Goal: Task Accomplishment & Management: Use online tool/utility

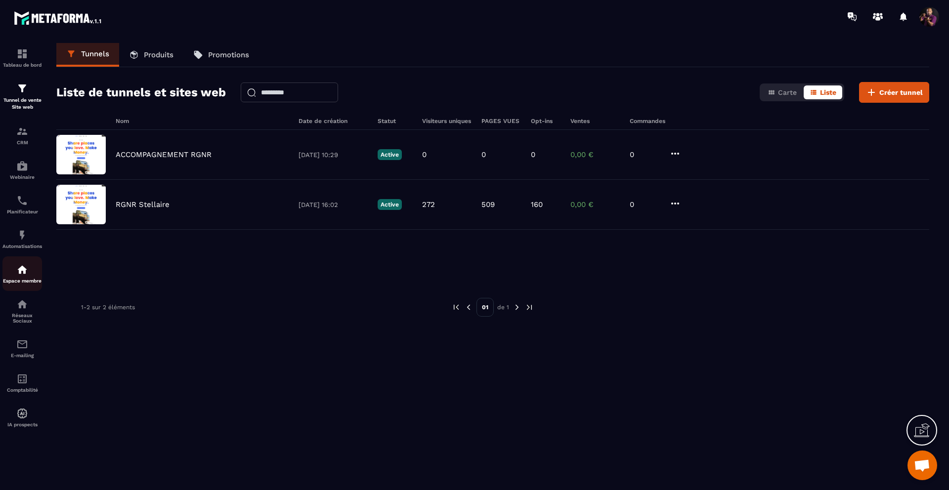
click at [29, 278] on div "Espace membre" at bounding box center [22, 274] width 40 height 20
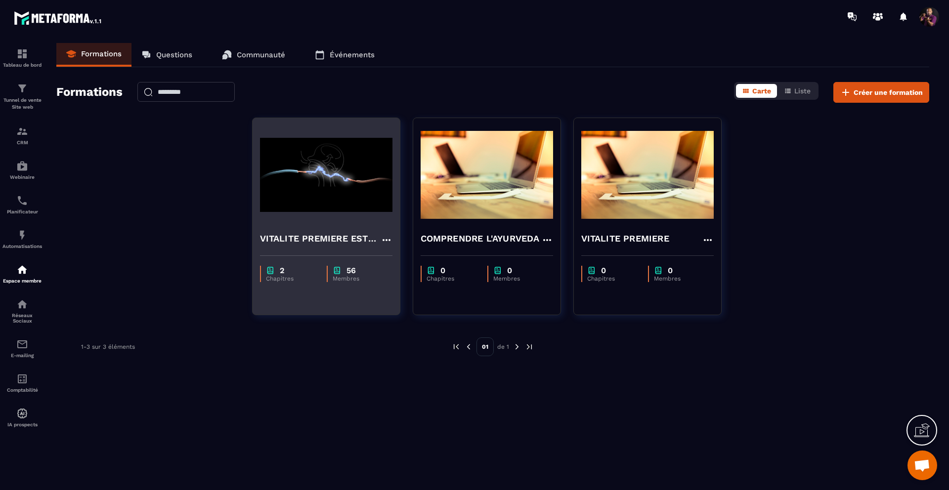
click at [358, 136] on img at bounding box center [326, 175] width 132 height 99
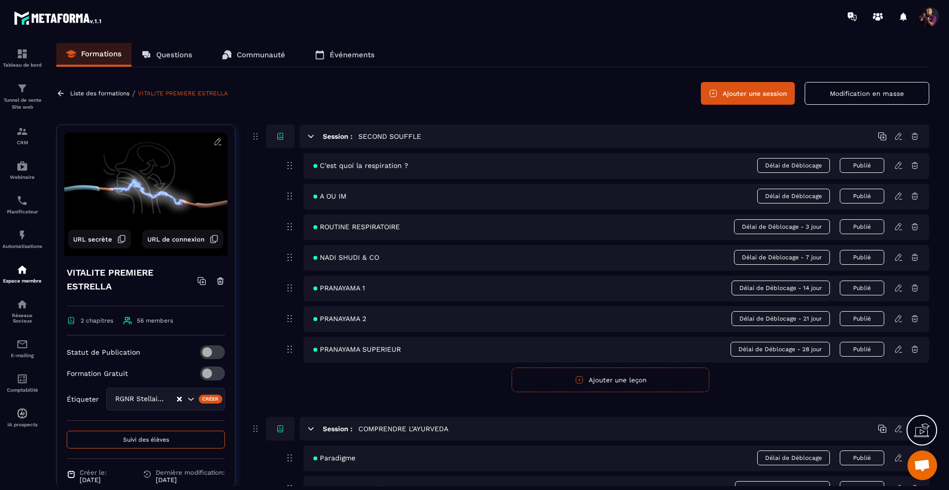
click at [899, 225] on icon at bounding box center [899, 225] width 2 height 1
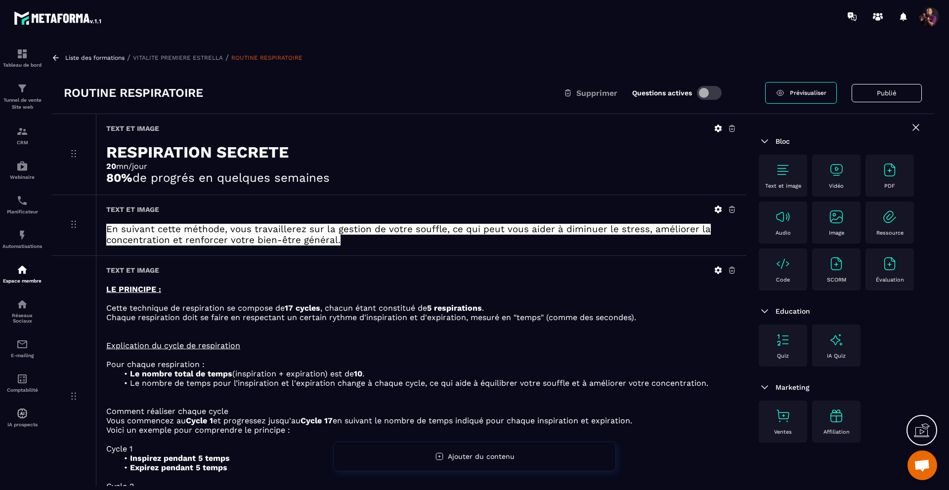
click at [796, 93] on span "Prévisualiser" at bounding box center [808, 92] width 37 height 7
click at [78, 57] on p "Liste des formations" at bounding box center [94, 57] width 59 height 7
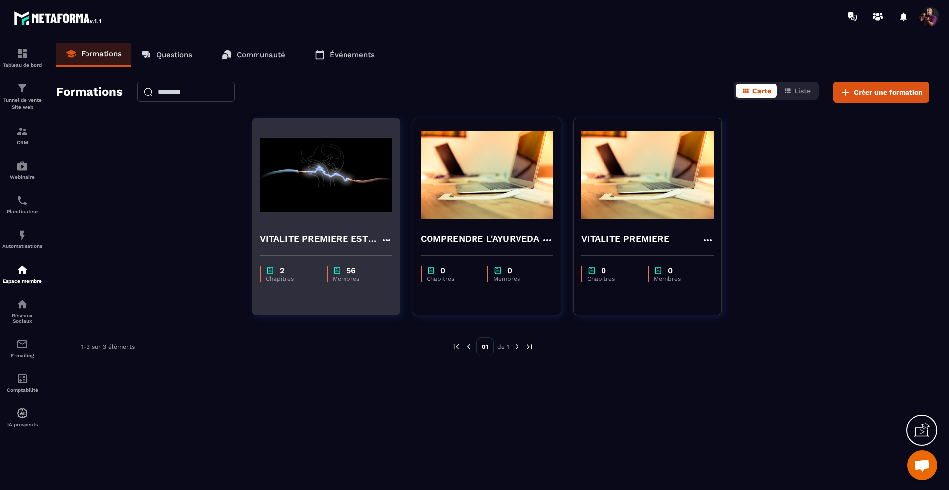
click at [387, 239] on icon at bounding box center [387, 240] width 12 height 12
click at [412, 278] on button "Dupliquer" at bounding box center [416, 278] width 62 height 18
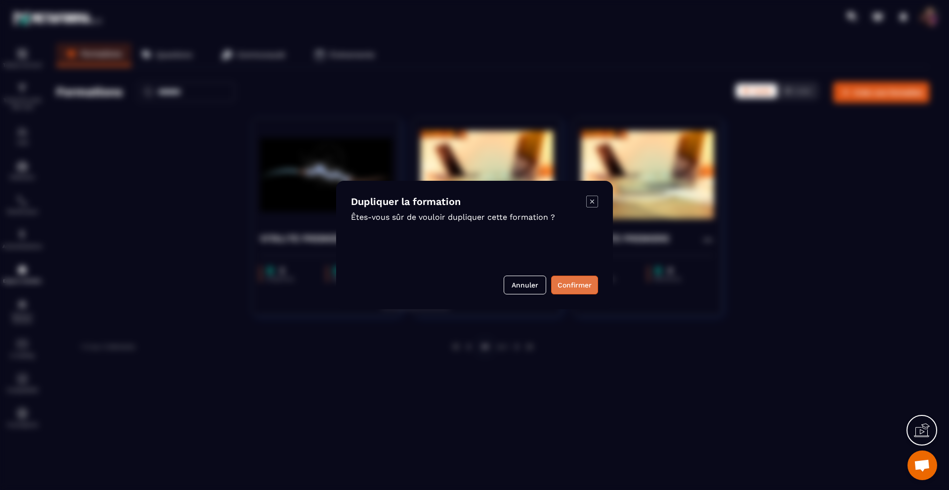
click at [569, 286] on button "Confirmer" at bounding box center [574, 285] width 47 height 19
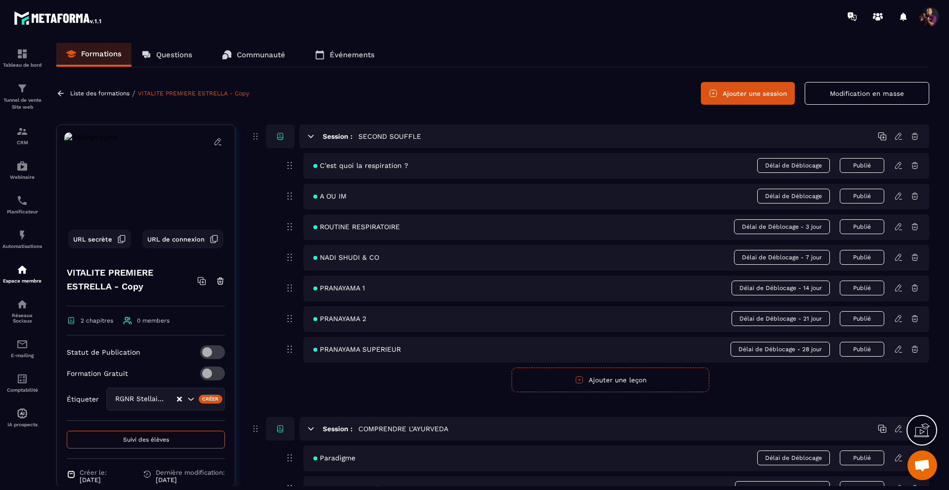
click at [119, 279] on h4 "VITALITE PREMIERE ESTRELLA - Copy" at bounding box center [132, 280] width 130 height 28
click at [117, 286] on h4 "VITALITE PREMIERE ESTRELLA - Copy" at bounding box center [132, 280] width 130 height 28
click at [206, 398] on div "Créer" at bounding box center [211, 399] width 24 height 9
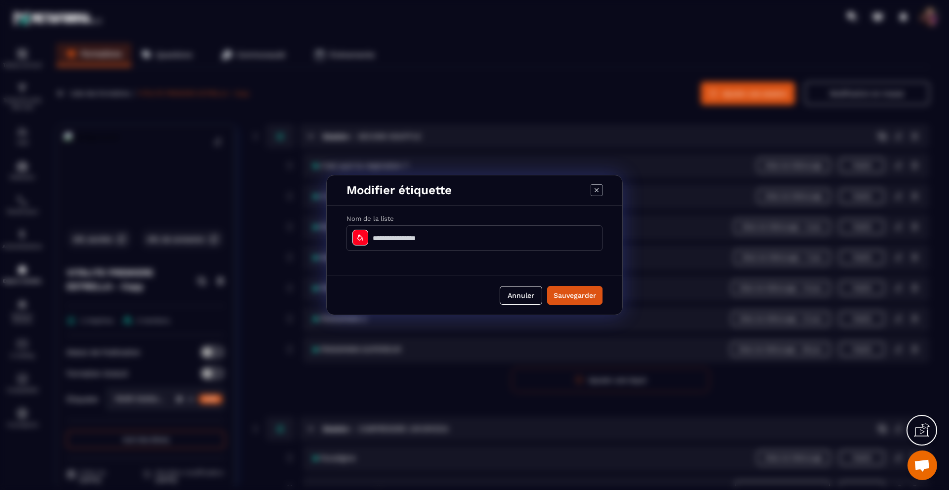
click at [421, 238] on input "Modal window" at bounding box center [474, 238] width 256 height 26
type input "**********"
click at [583, 292] on button "Sauvegarder" at bounding box center [574, 295] width 55 height 19
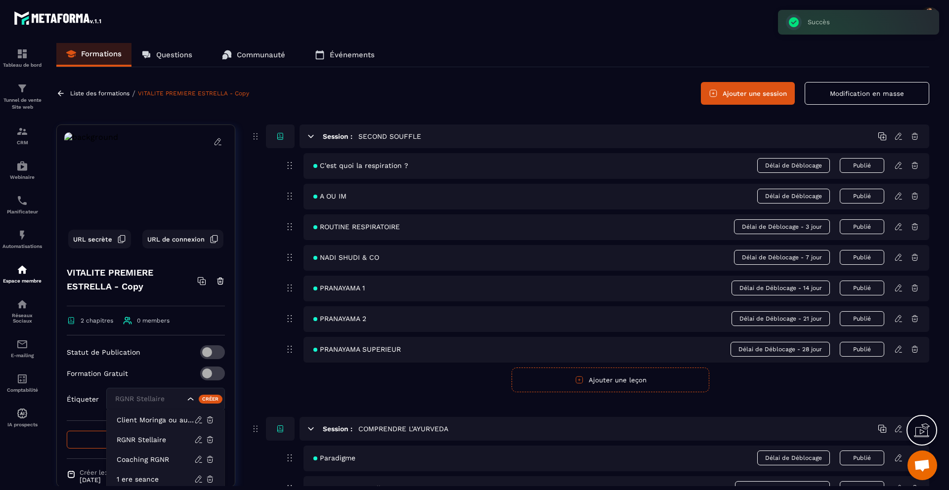
click at [188, 400] on div "Search for option" at bounding box center [203, 399] width 34 height 10
click at [163, 371] on div "Formation Gratuit" at bounding box center [146, 374] width 158 height 14
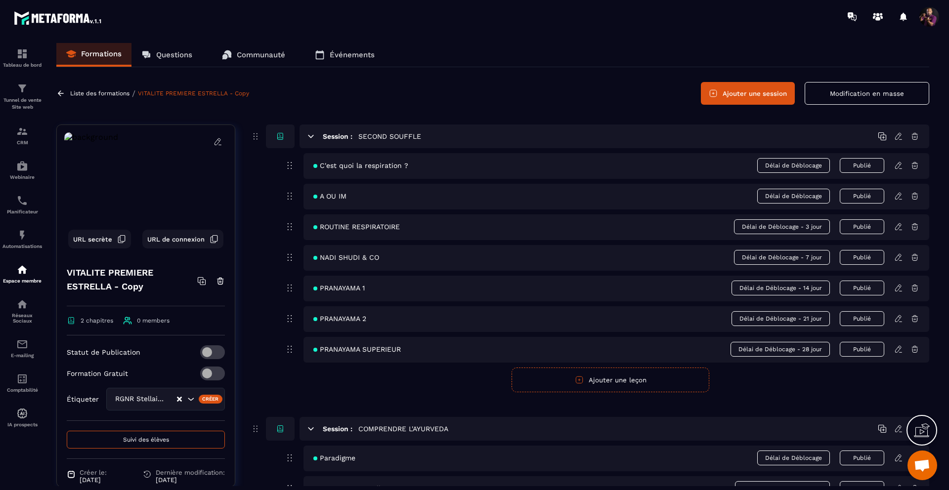
click at [177, 399] on icon "Clear Selected" at bounding box center [179, 399] width 5 height 5
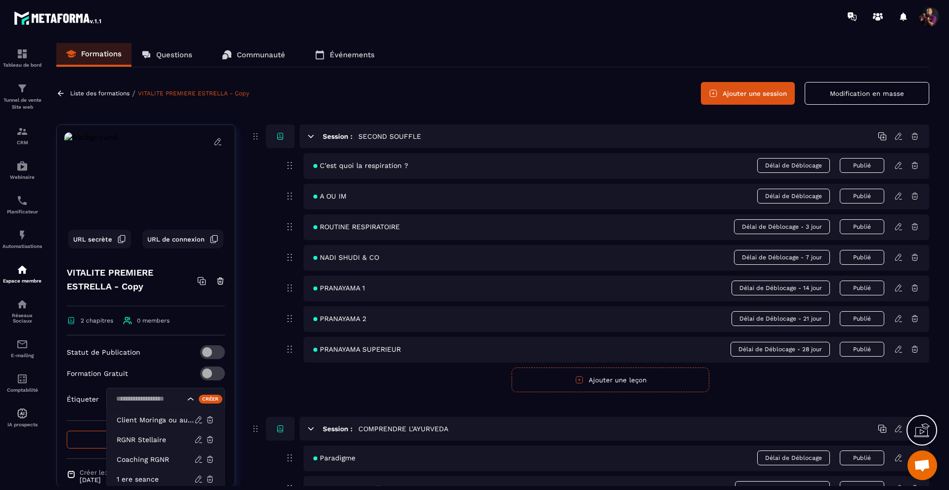
click at [186, 400] on icon "Search for option" at bounding box center [191, 399] width 10 height 10
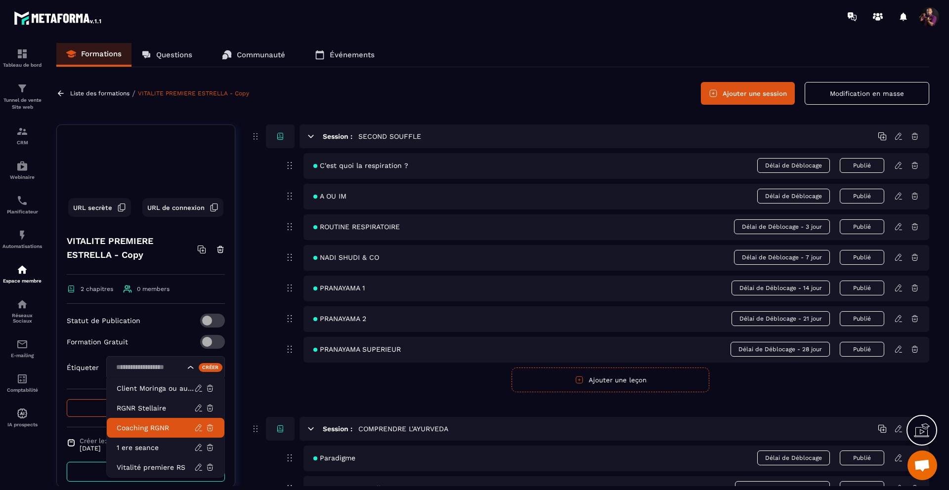
scroll to position [42, 0]
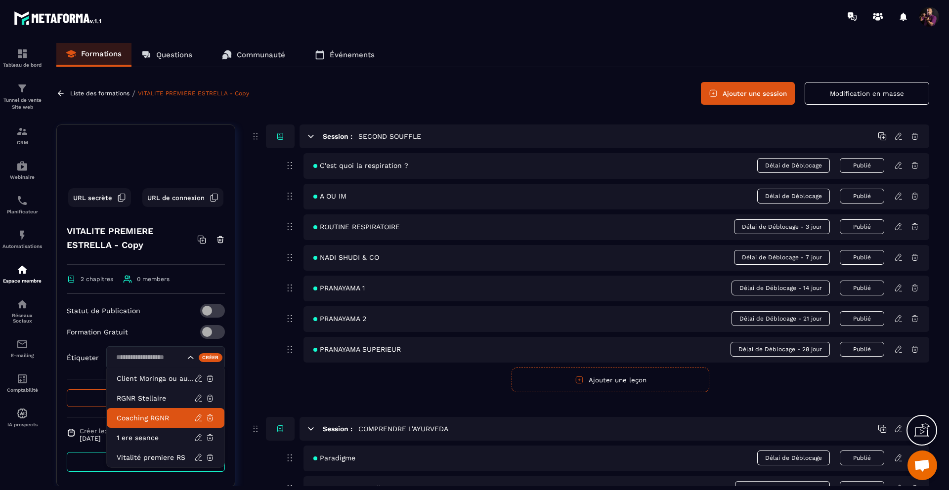
click at [137, 416] on p "Coaching RGNR" at bounding box center [156, 418] width 78 height 10
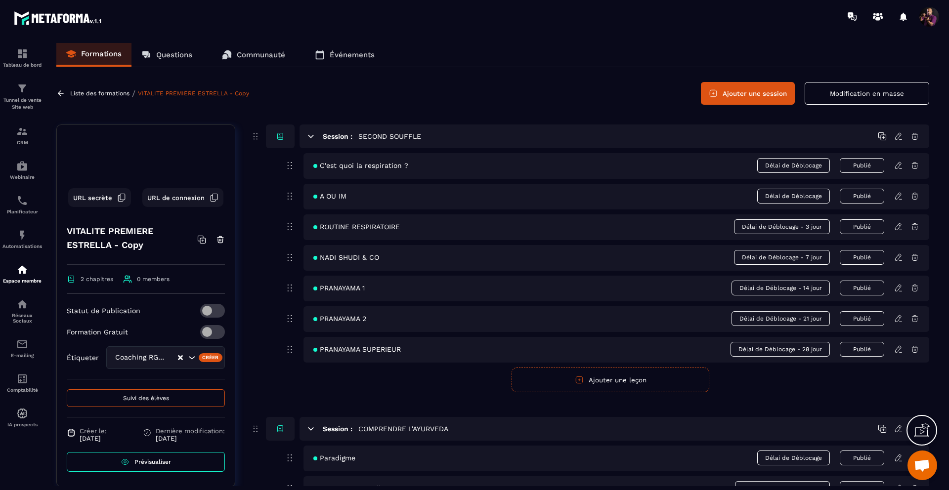
click at [203, 356] on div "Créer" at bounding box center [211, 357] width 24 height 9
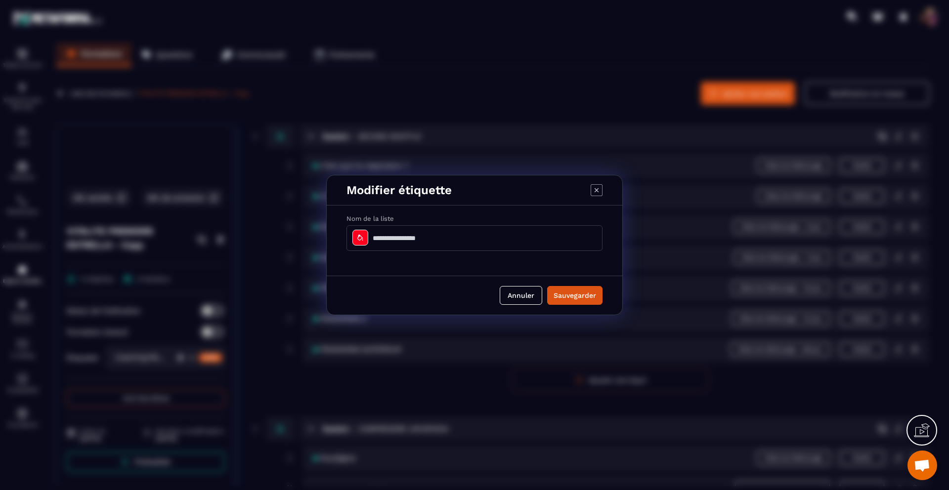
click at [595, 193] on icon "Modal window" at bounding box center [597, 190] width 12 height 12
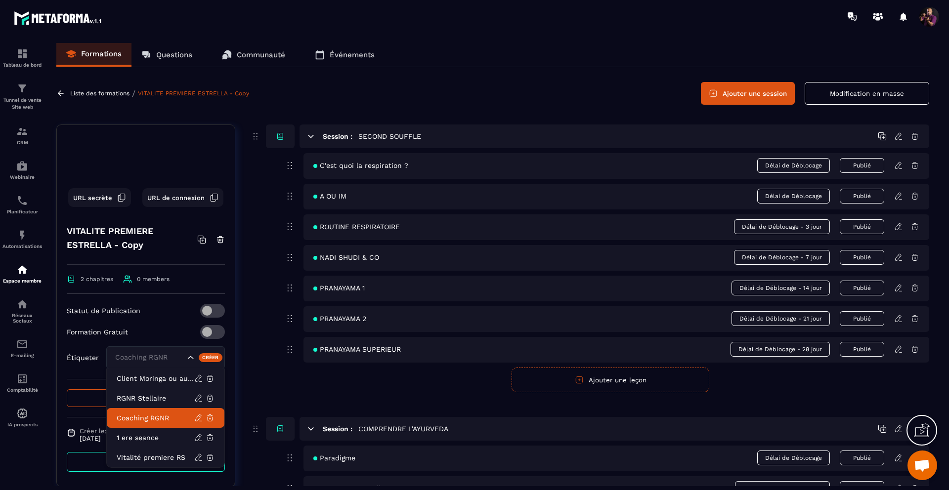
click at [187, 358] on icon "Search for option" at bounding box center [191, 358] width 10 height 10
click at [129, 442] on p "1 ere seance" at bounding box center [156, 438] width 78 height 10
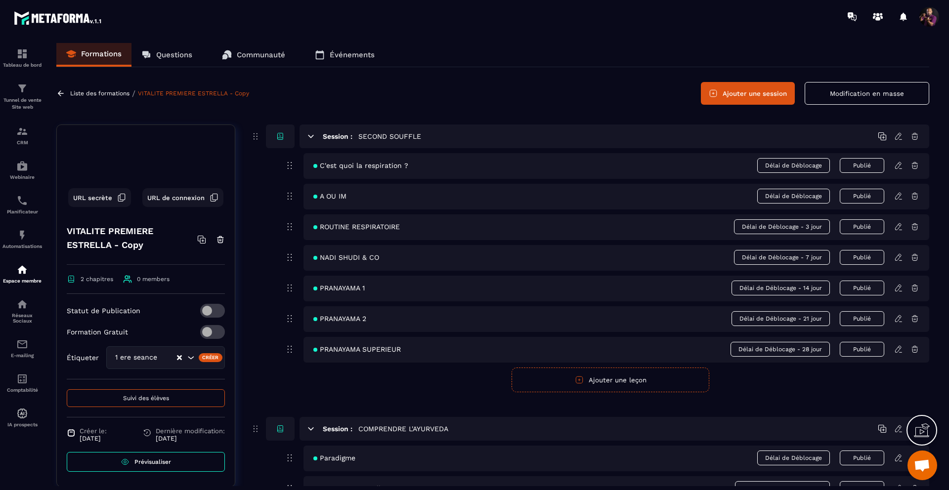
click at [127, 244] on h4 "VITALITE PREMIERE ESTRELLA - Copy" at bounding box center [132, 238] width 130 height 28
click at [913, 196] on icon at bounding box center [914, 196] width 9 height 9
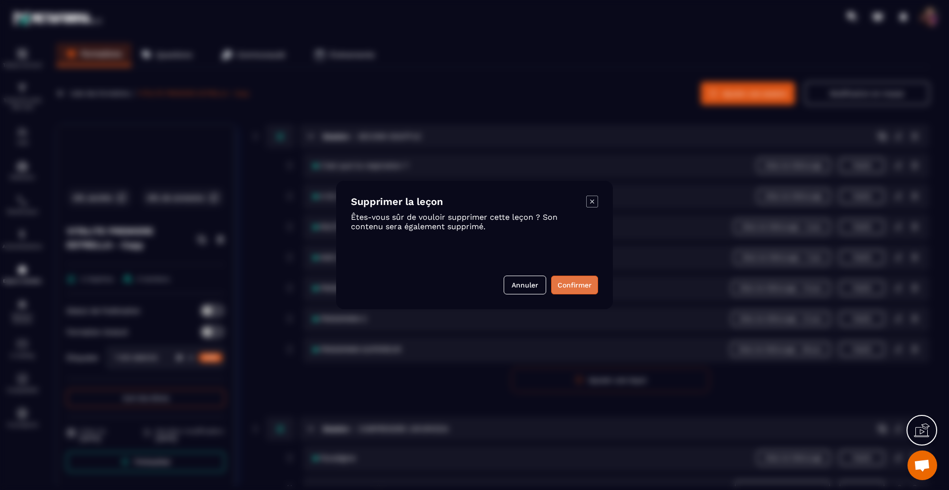
click at [570, 280] on button "Confirmer" at bounding box center [574, 285] width 47 height 19
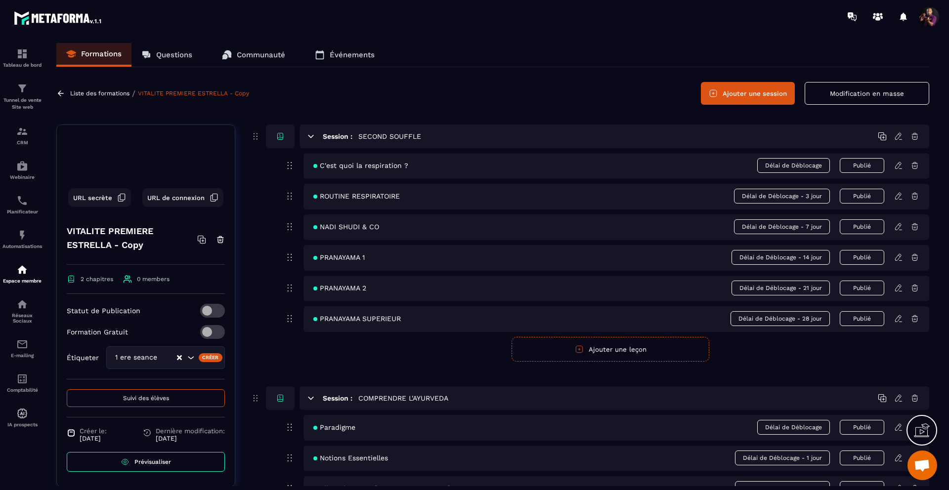
click at [917, 225] on icon at bounding box center [914, 226] width 9 height 9
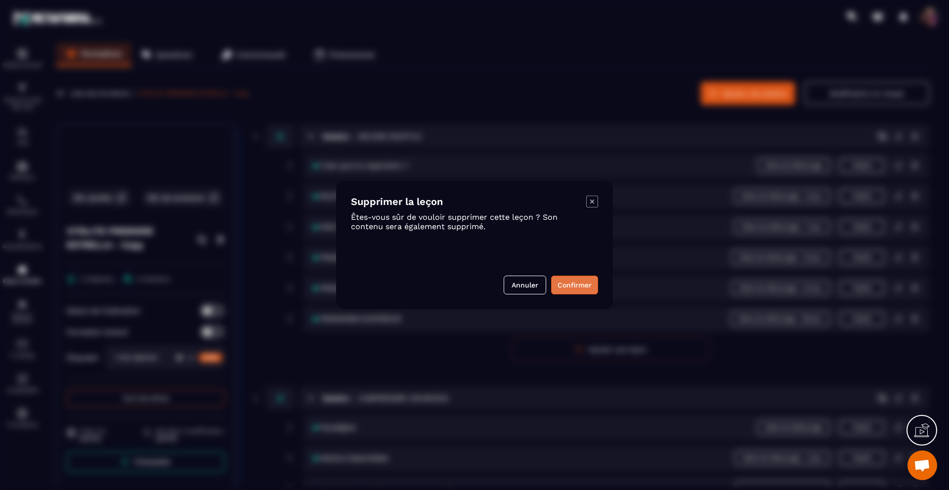
click at [587, 283] on button "Confirmer" at bounding box center [574, 285] width 47 height 19
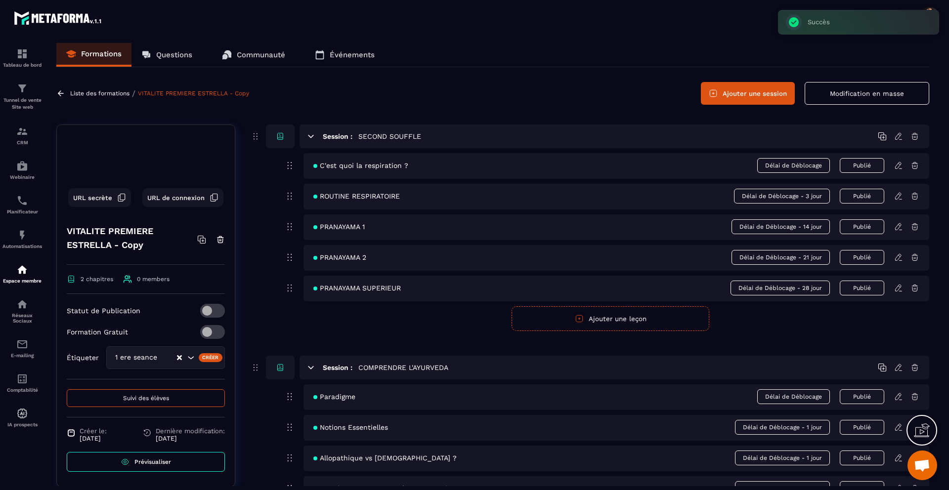
click at [914, 227] on icon at bounding box center [914, 226] width 9 height 9
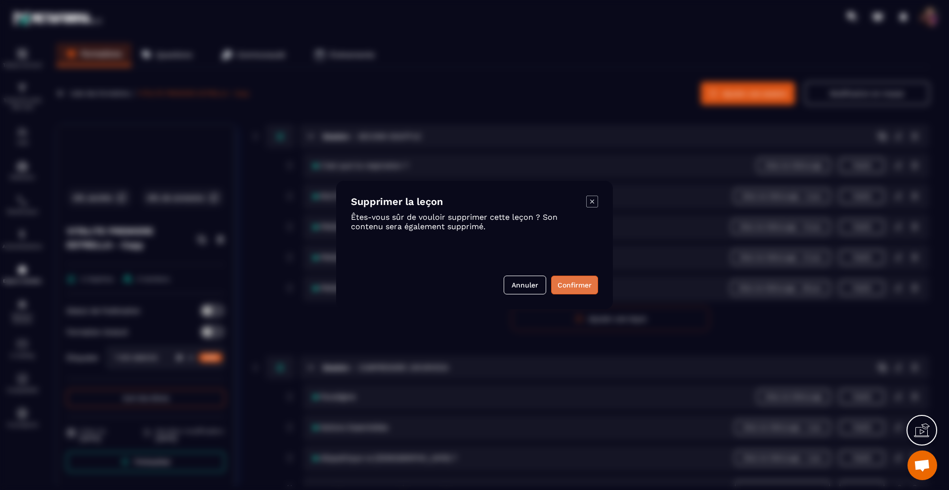
click at [573, 280] on button "Confirmer" at bounding box center [574, 285] width 47 height 19
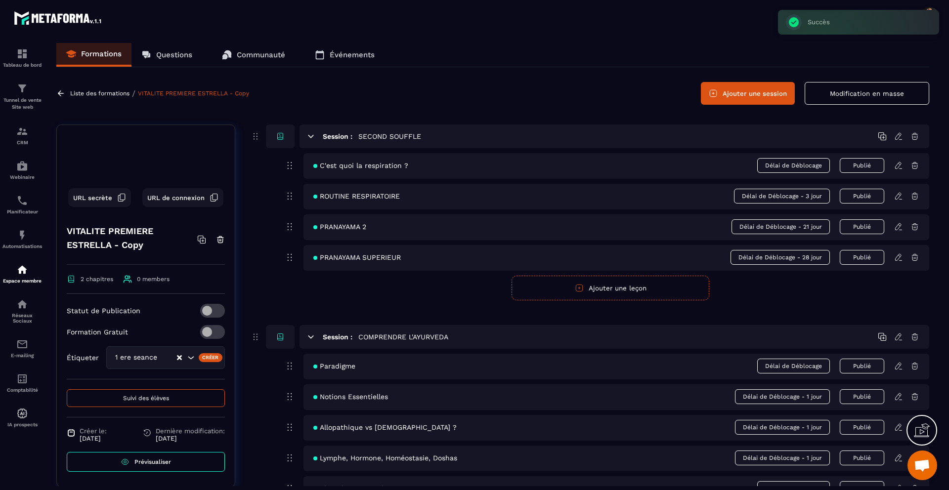
click at [913, 227] on icon at bounding box center [914, 226] width 9 height 9
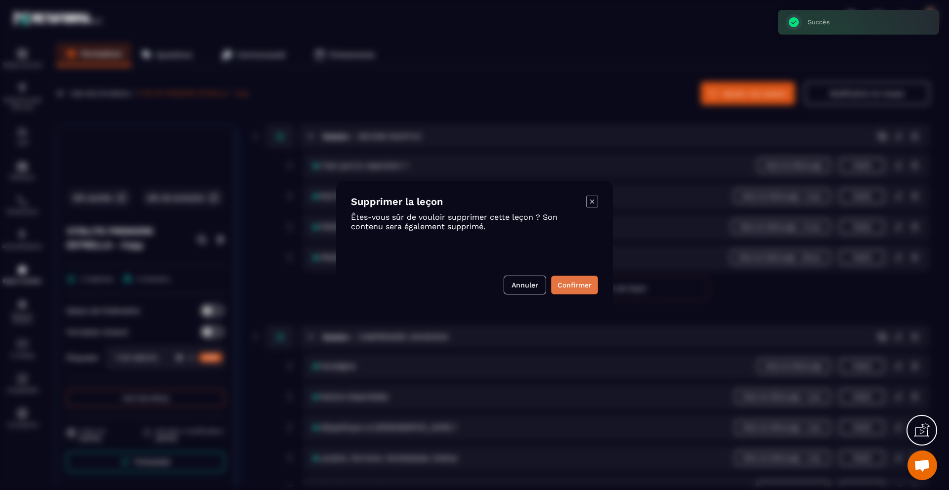
click at [584, 283] on button "Confirmer" at bounding box center [574, 285] width 47 height 19
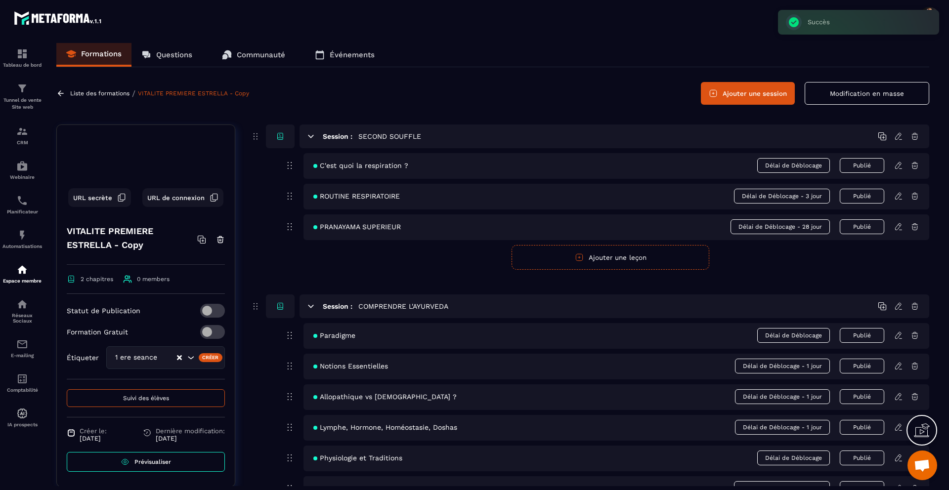
click at [914, 224] on icon at bounding box center [915, 227] width 6 height 6
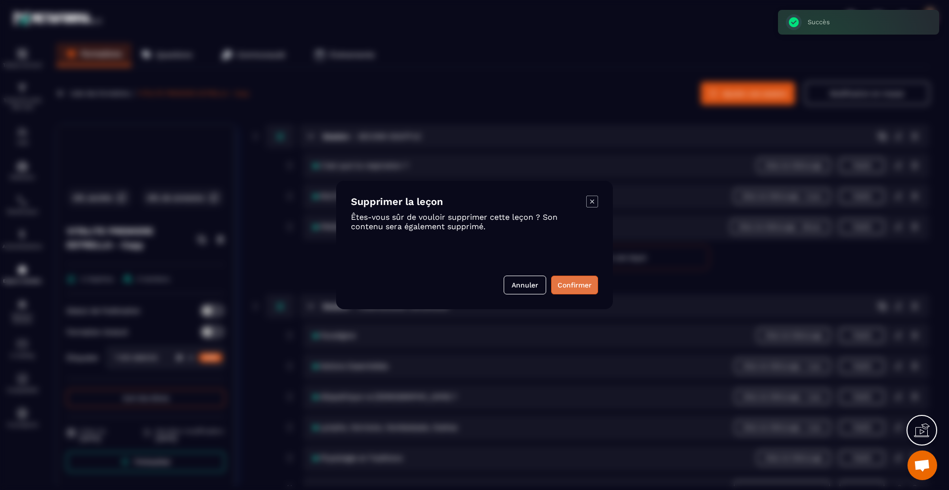
click at [575, 286] on button "Confirmer" at bounding box center [574, 285] width 47 height 19
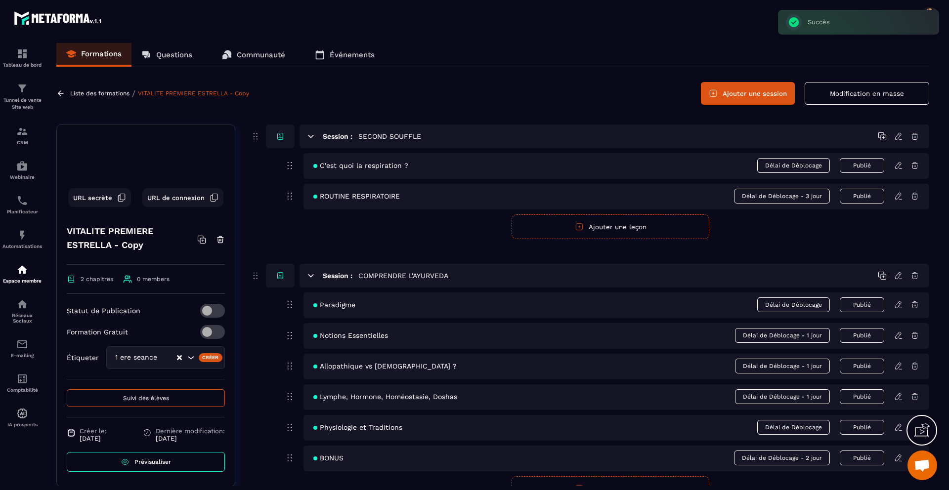
click at [897, 165] on icon at bounding box center [898, 165] width 9 height 9
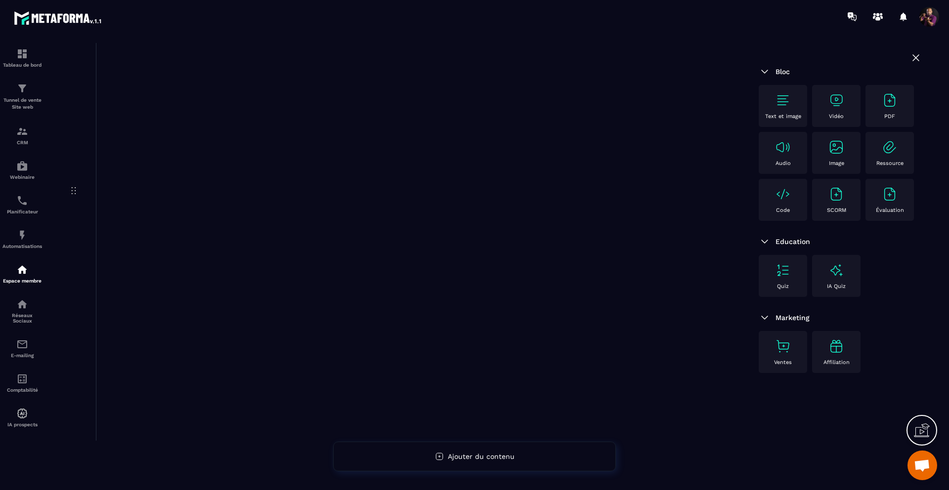
scroll to position [414, 0]
click at [917, 56] on icon at bounding box center [916, 58] width 12 height 12
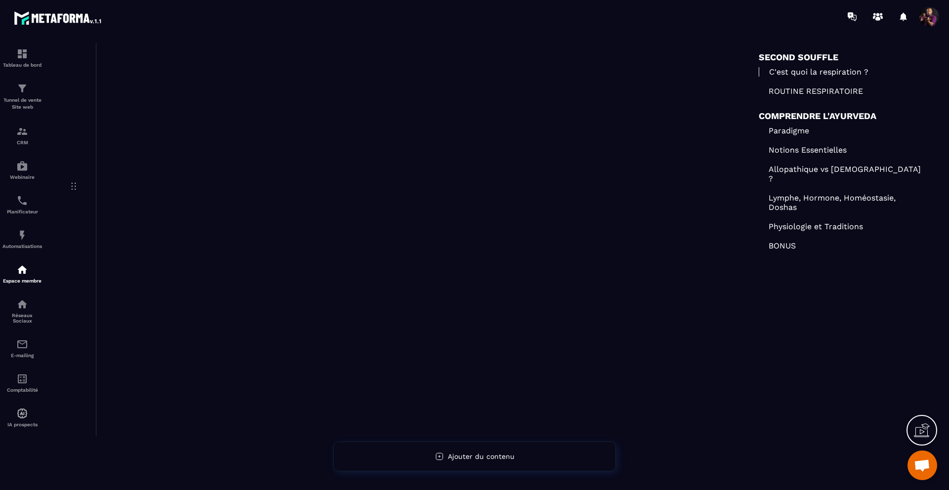
scroll to position [0, 0]
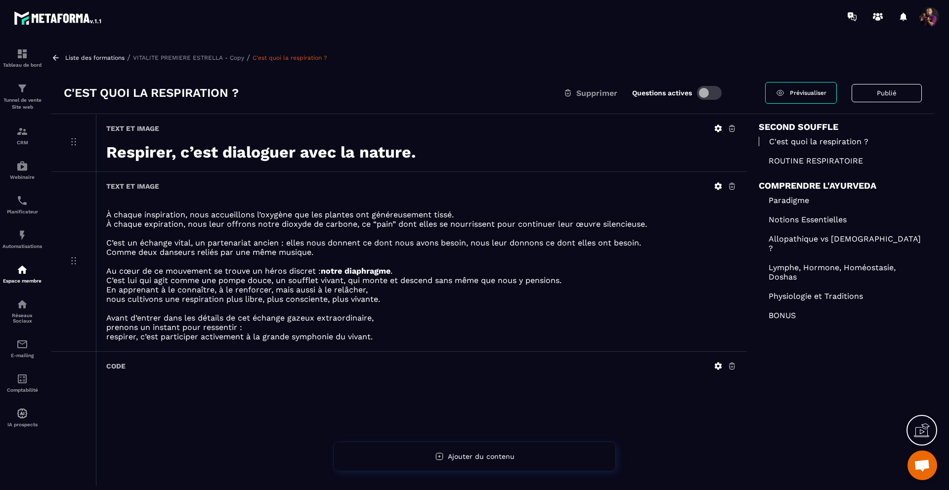
click at [885, 91] on button "Publié" at bounding box center [887, 93] width 70 height 18
click at [886, 91] on button "Publier" at bounding box center [902, 93] width 39 height 21
click at [160, 53] on div "Liste des formations / VITALITE PREMIERE ESTRELLA - Copy / C'est quoi la respir…" at bounding box center [492, 57] width 883 height 9
click at [159, 55] on p "VITALITE PREMIERE ESTRELLA - Copy" at bounding box center [188, 57] width 111 height 7
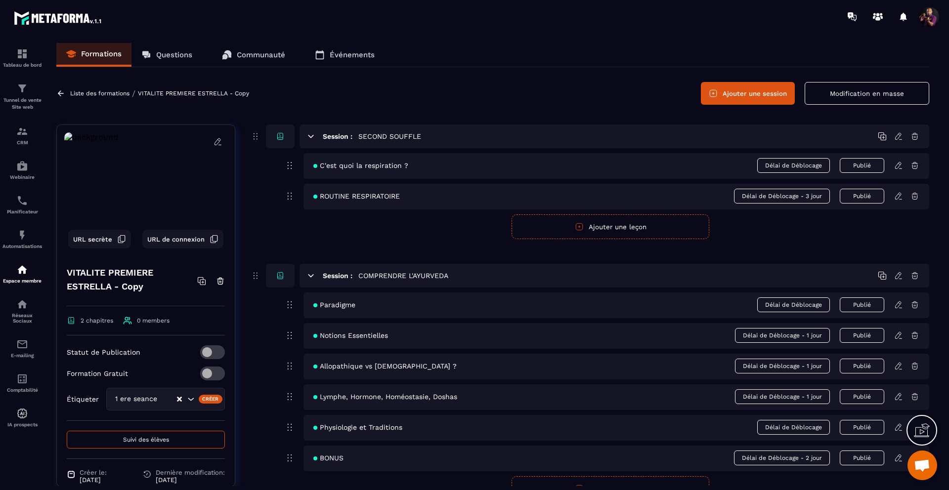
click at [240, 94] on link "VITALITE PREMIERE ESTRELLA - Copy" at bounding box center [193, 93] width 111 height 7
click at [872, 93] on button "Modification en masse" at bounding box center [867, 93] width 125 height 23
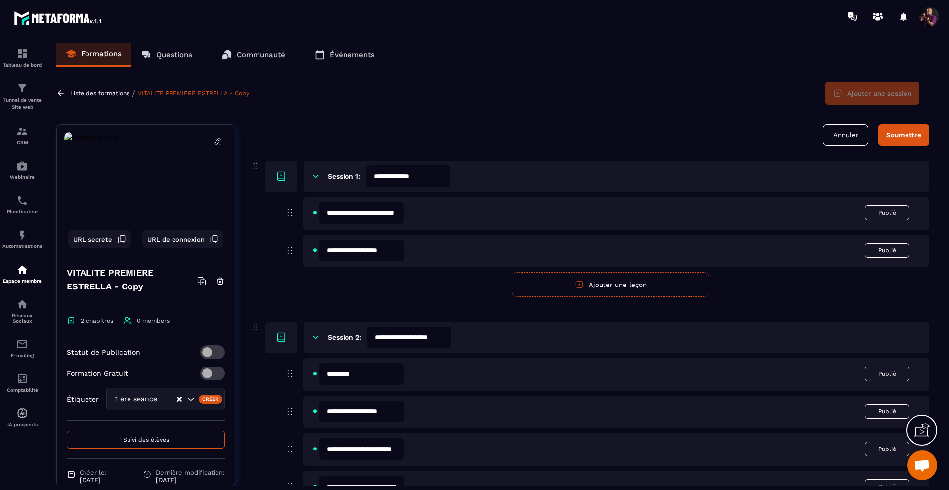
click at [128, 287] on h4 "VITALITE PREMIERE ESTRELLA - Copy" at bounding box center [132, 280] width 130 height 28
click at [143, 283] on h4 "VITALITE PREMIERE ESTRELLA - Copy" at bounding box center [132, 280] width 130 height 28
click at [214, 142] on icon at bounding box center [218, 141] width 9 height 9
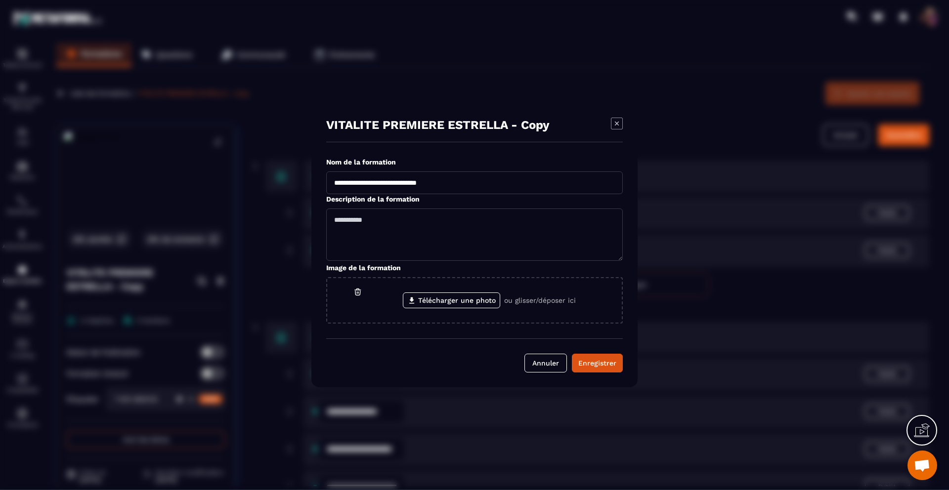
drag, startPoint x: 402, startPoint y: 183, endPoint x: 489, endPoint y: 184, distance: 87.5
click at [489, 184] on input "**********" at bounding box center [474, 183] width 297 height 23
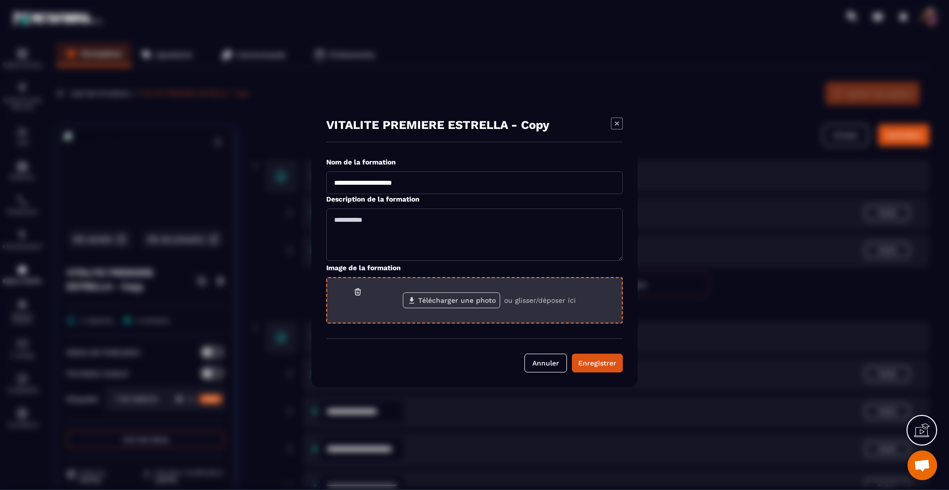
type input "**********"
click at [426, 299] on label "Télécharger une photo" at bounding box center [451, 301] width 97 height 16
click at [0, 0] on input "Télécharger une photo" at bounding box center [0, 0] width 0 height 0
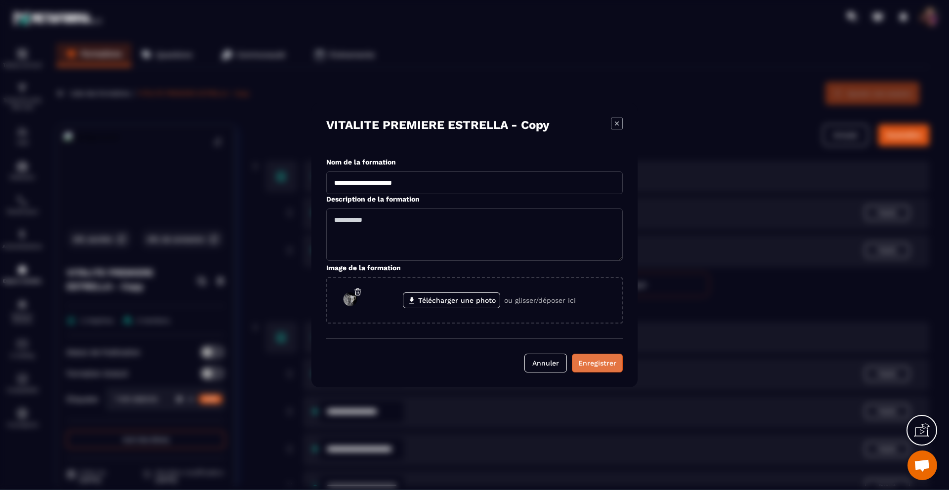
click at [588, 364] on div "Enregistrer" at bounding box center [597, 363] width 38 height 10
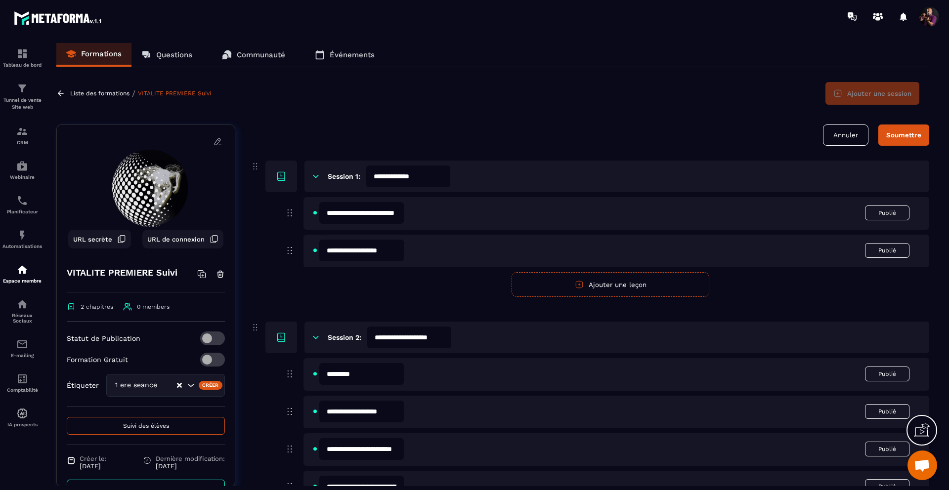
click at [912, 132] on div "Soumettre" at bounding box center [903, 134] width 35 height 7
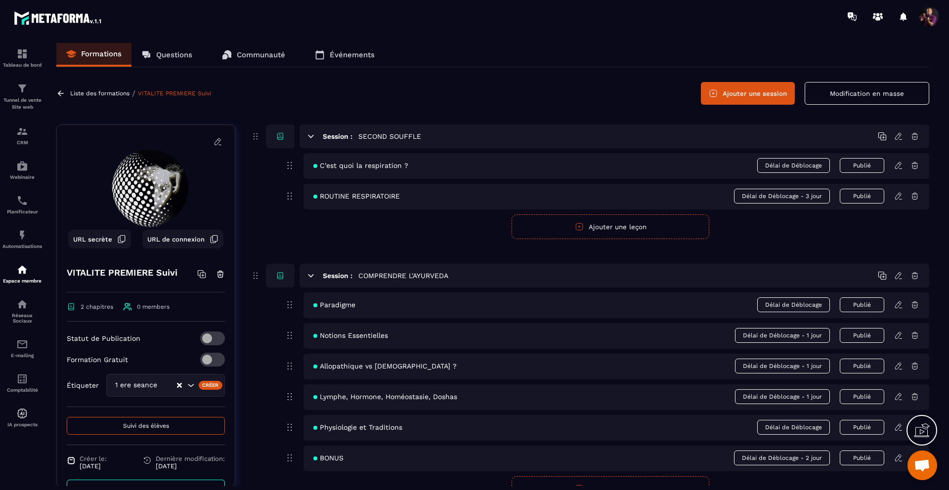
click at [812, 342] on span "Délai de Déblocage - 1 jour" at bounding box center [782, 335] width 95 height 15
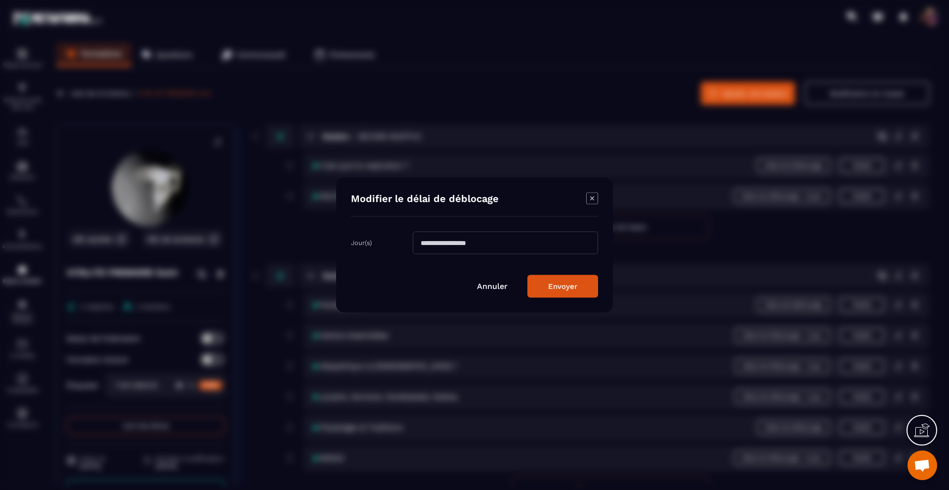
click at [433, 242] on input "*" at bounding box center [505, 243] width 185 height 23
click at [557, 282] on button "Envoyer" at bounding box center [562, 286] width 71 height 23
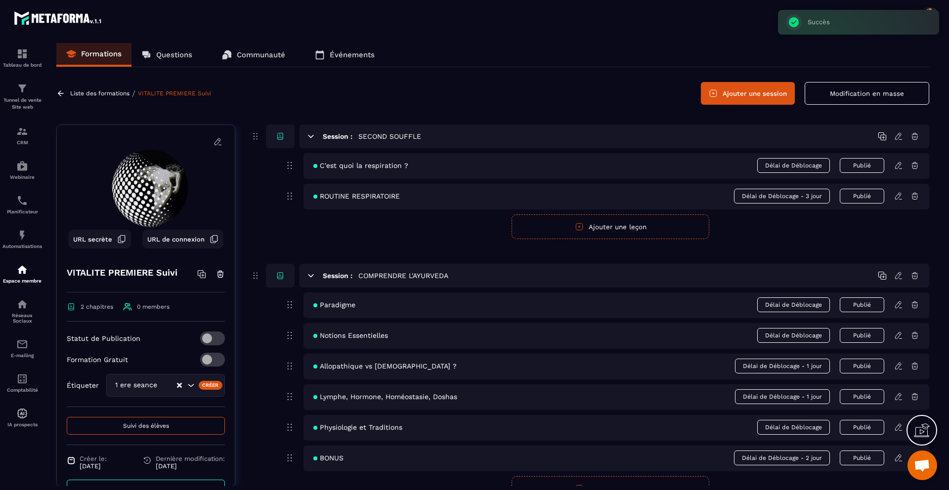
click at [820, 367] on span "Délai de Déblocage - 1 jour" at bounding box center [782, 366] width 95 height 15
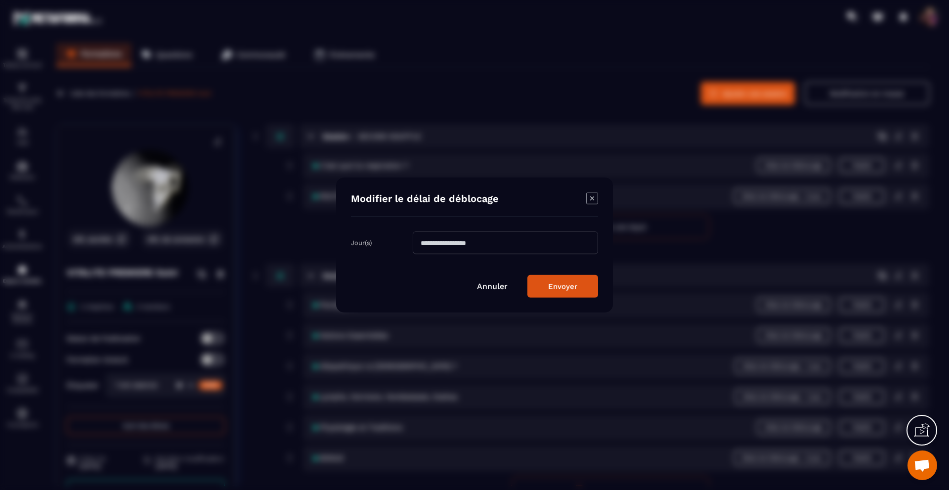
drag, startPoint x: 505, startPoint y: 237, endPoint x: 479, endPoint y: 243, distance: 26.3
click at [479, 243] on input "*" at bounding box center [505, 243] width 185 height 23
click at [595, 288] on button "Envoyer" at bounding box center [562, 286] width 71 height 23
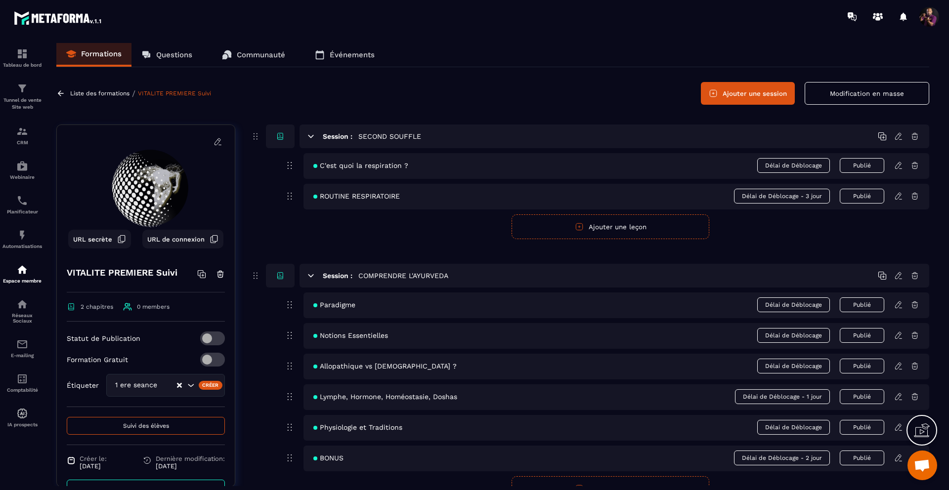
click at [822, 395] on span "Délai de Déblocage - 1 jour" at bounding box center [782, 396] width 95 height 15
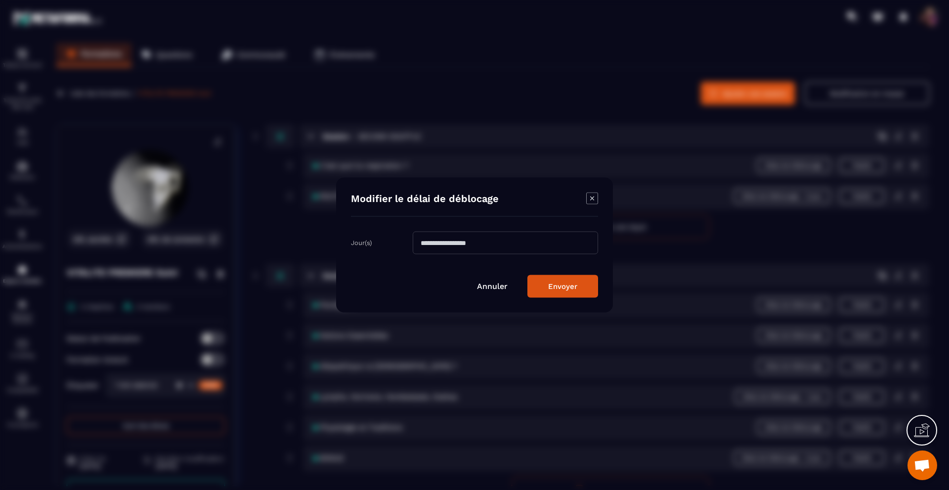
click at [522, 249] on input "*" at bounding box center [505, 243] width 185 height 23
click at [567, 287] on button "Envoyer" at bounding box center [562, 286] width 71 height 23
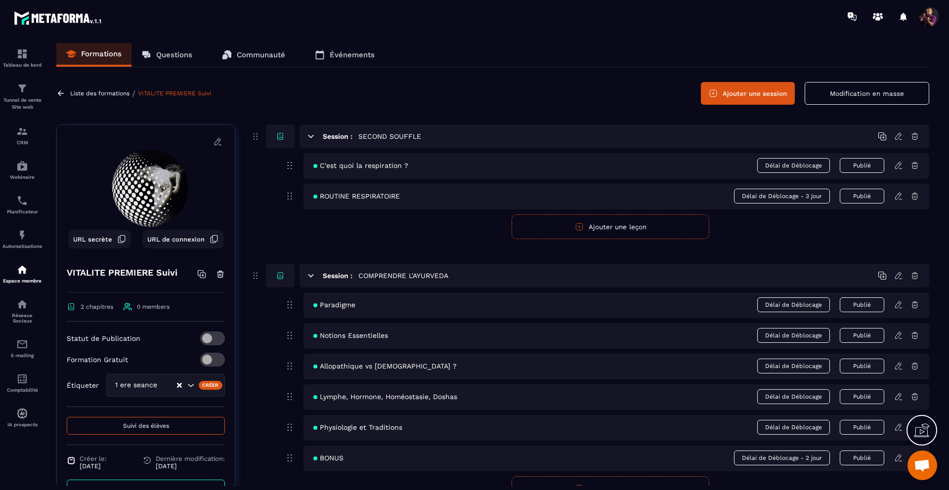
click at [785, 456] on span "Délai de Déblocage - 2 jour" at bounding box center [782, 458] width 96 height 15
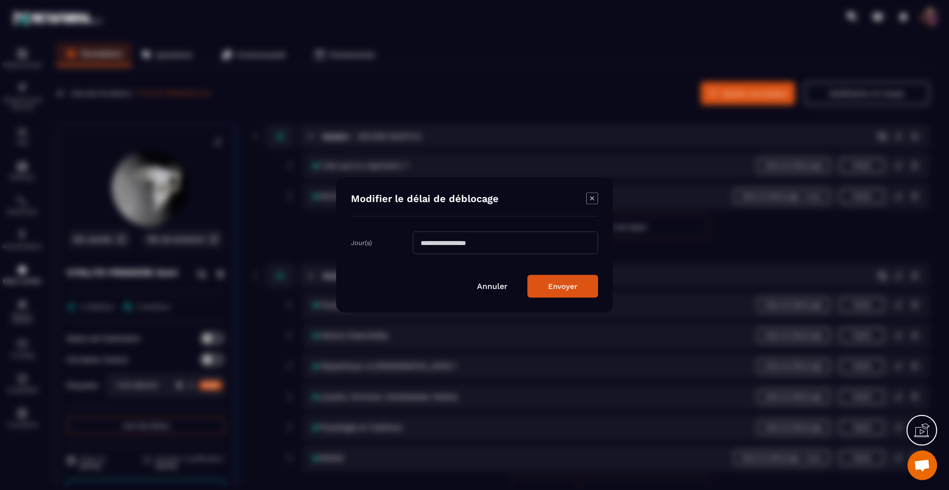
click at [464, 247] on input "*" at bounding box center [505, 243] width 185 height 23
click at [544, 286] on button "Envoyer" at bounding box center [562, 286] width 71 height 23
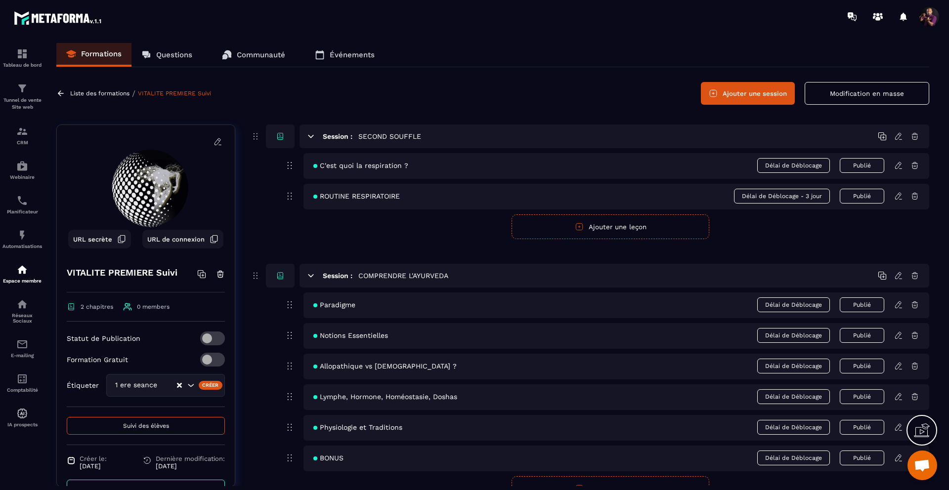
click at [820, 194] on span "Délai de Déblocage - 3 jour" at bounding box center [782, 196] width 96 height 15
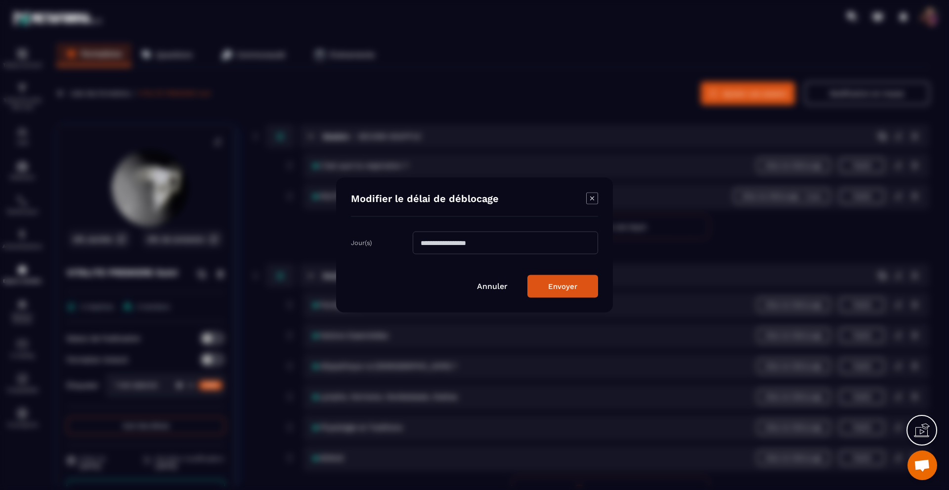
click at [435, 240] on input "*" at bounding box center [505, 243] width 185 height 23
click at [549, 284] on button "Envoyer" at bounding box center [562, 286] width 71 height 23
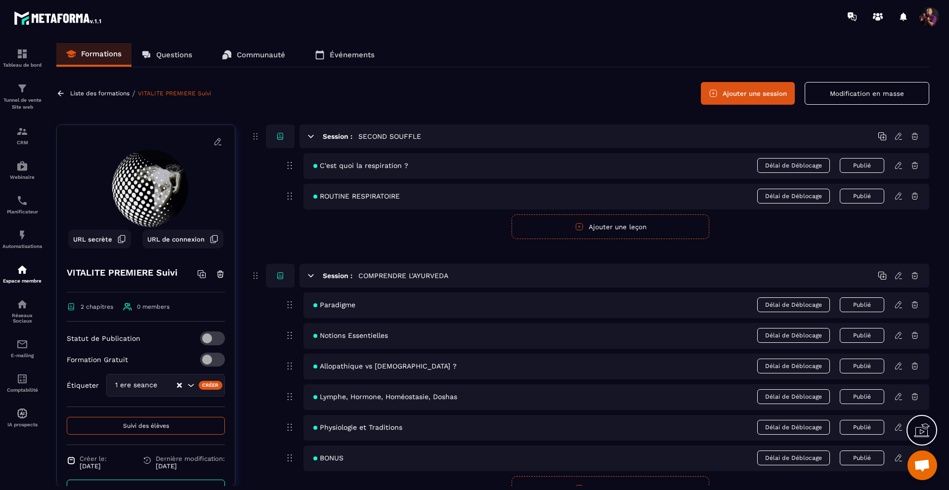
click at [747, 91] on button "Ajouter une session" at bounding box center [748, 93] width 94 height 23
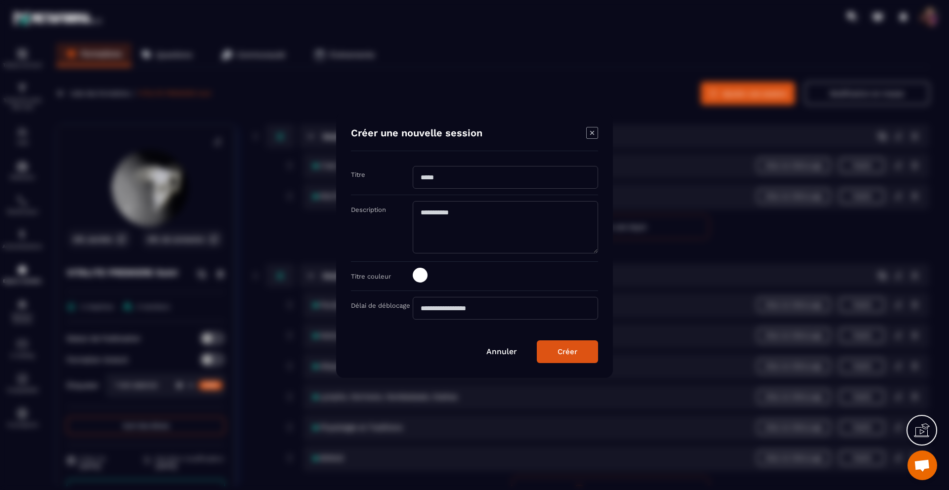
click at [462, 177] on input "Modal window" at bounding box center [505, 177] width 185 height 23
type input "**********"
click at [416, 276] on span "Modal window" at bounding box center [420, 275] width 15 height 15
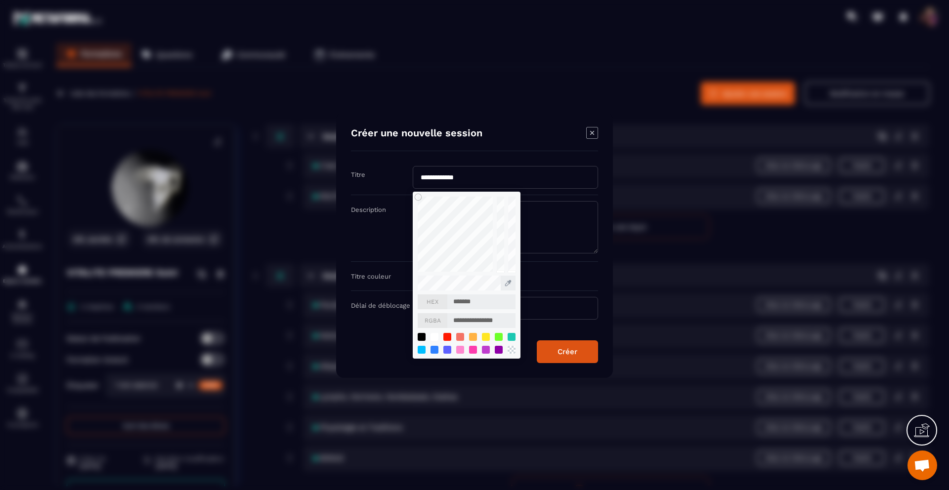
click at [571, 277] on div "**********" at bounding box center [505, 276] width 185 height 17
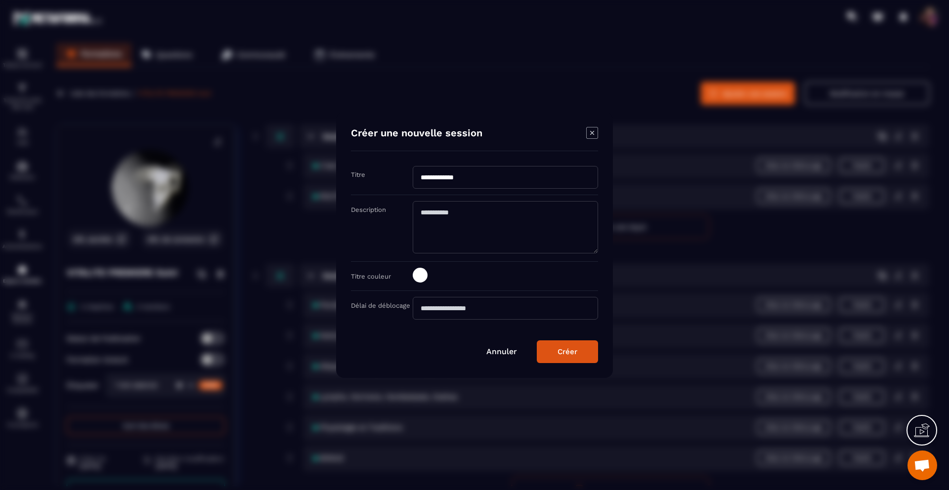
click at [584, 350] on button "Créer" at bounding box center [567, 352] width 61 height 23
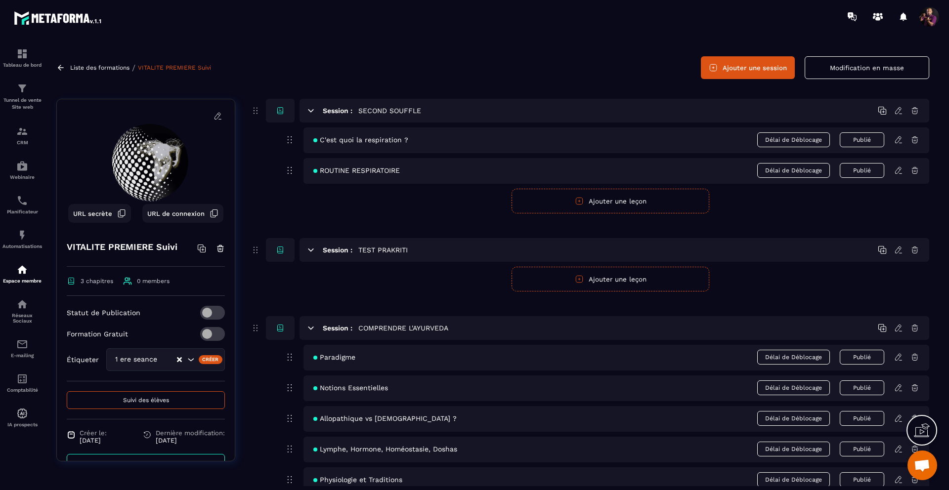
scroll to position [22, 0]
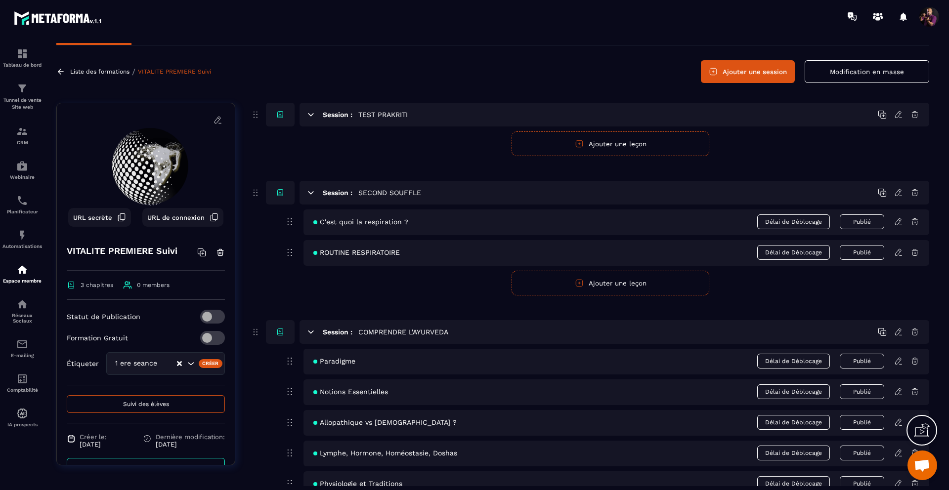
click at [433, 114] on div "Session : TEST PRAKRITI" at bounding box center [615, 115] width 630 height 24
click at [897, 118] on icon at bounding box center [898, 114] width 6 height 6
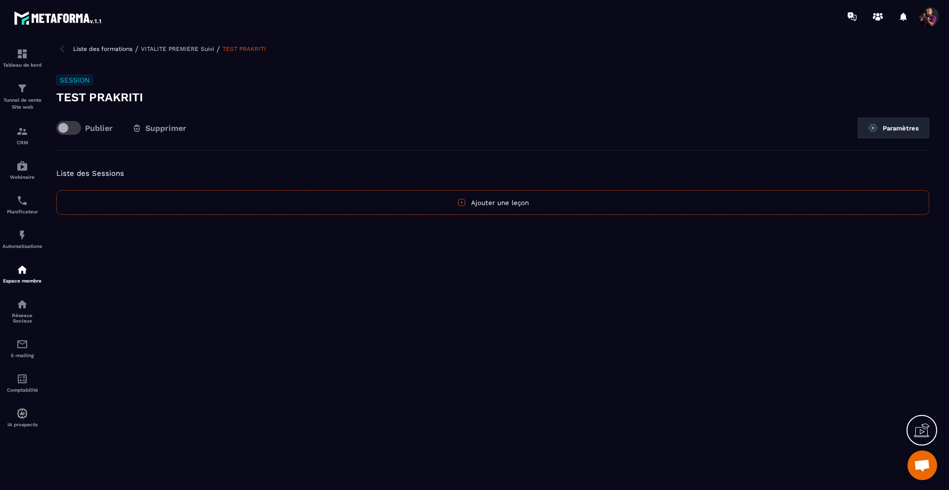
click at [463, 202] on icon "button" at bounding box center [461, 202] width 9 height 9
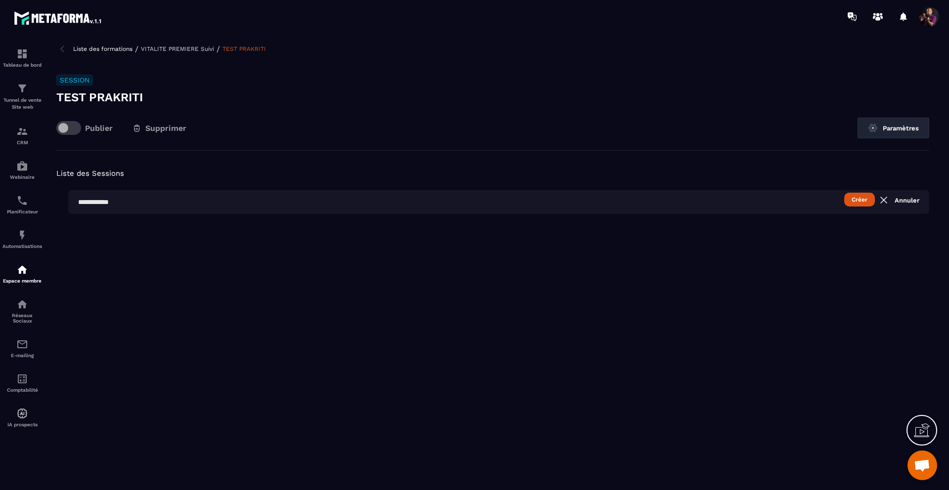
click at [463, 202] on input "text" at bounding box center [498, 202] width 861 height 24
type input "**********"
click at [858, 200] on button "Créer" at bounding box center [859, 200] width 31 height 14
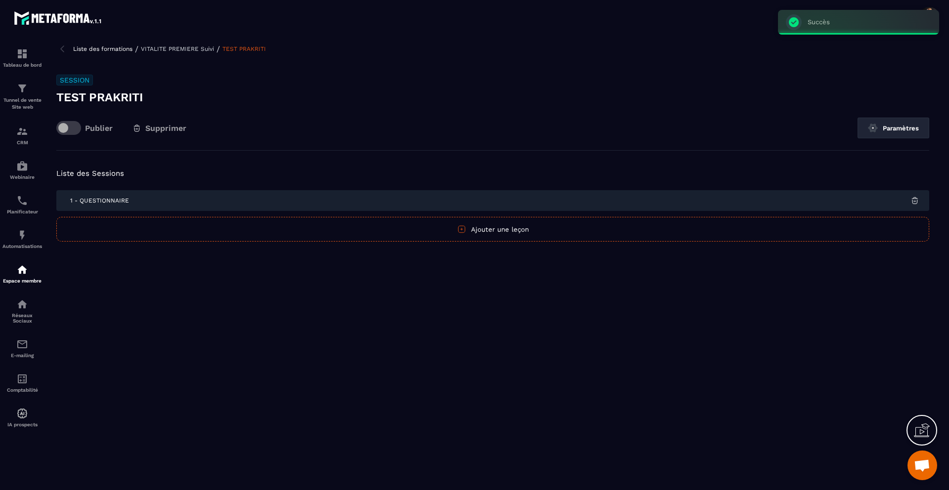
click at [564, 200] on div "1 - QUESTIONNAIRE" at bounding box center [492, 200] width 873 height 21
click at [105, 200] on span "1 - QUESTIONNAIRE" at bounding box center [99, 200] width 59 height 7
click at [177, 46] on p "VITALITE PREMIERE Suivi" at bounding box center [177, 48] width 73 height 7
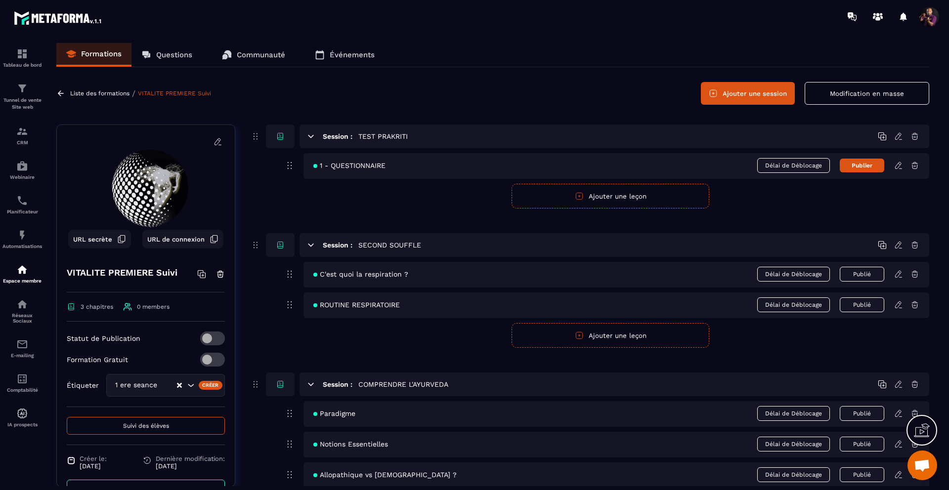
click at [897, 162] on icon at bounding box center [898, 165] width 9 height 9
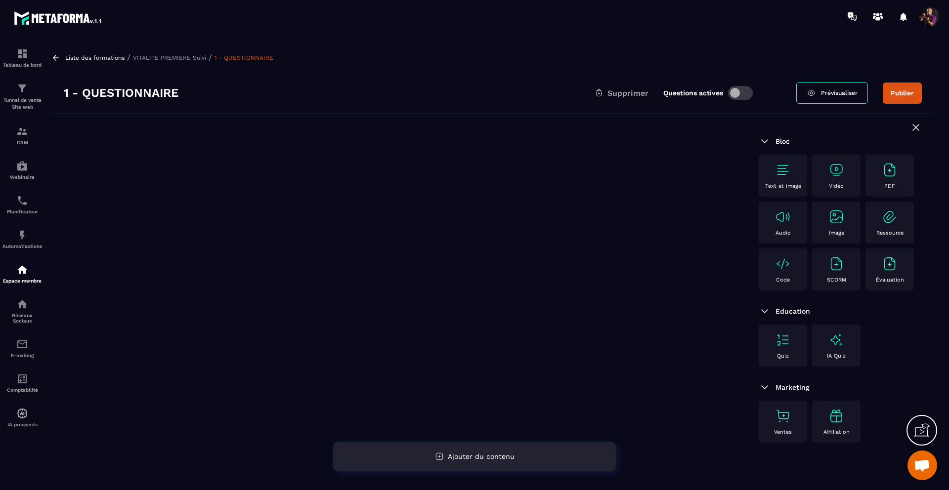
click at [441, 458] on icon at bounding box center [439, 456] width 9 height 9
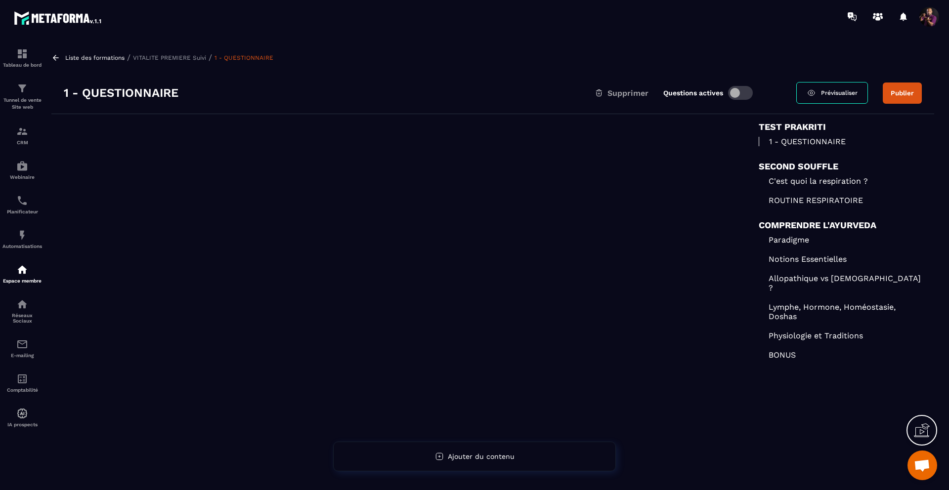
click at [513, 292] on div at bounding box center [398, 327] width 695 height 426
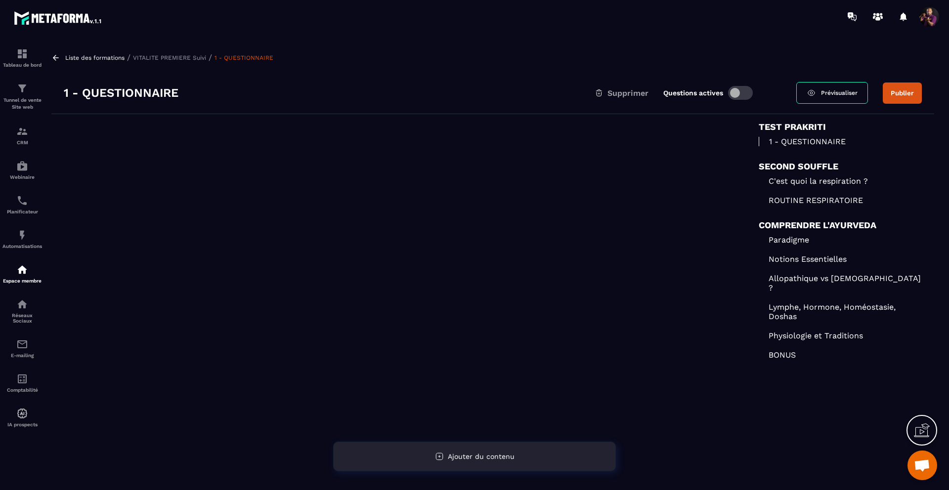
click at [432, 455] on div "Ajouter du contenu" at bounding box center [474, 457] width 283 height 30
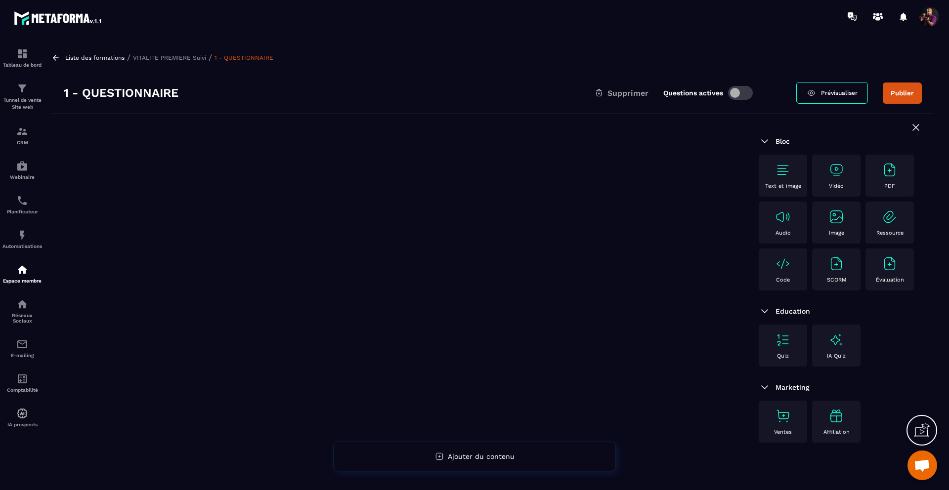
click at [780, 170] on img at bounding box center [783, 170] width 16 height 16
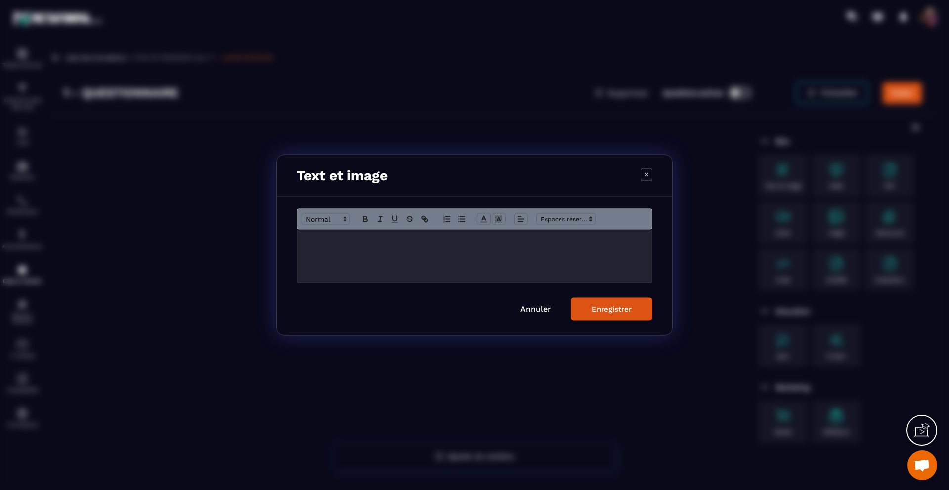
click at [458, 244] on p "Modal window" at bounding box center [474, 240] width 340 height 9
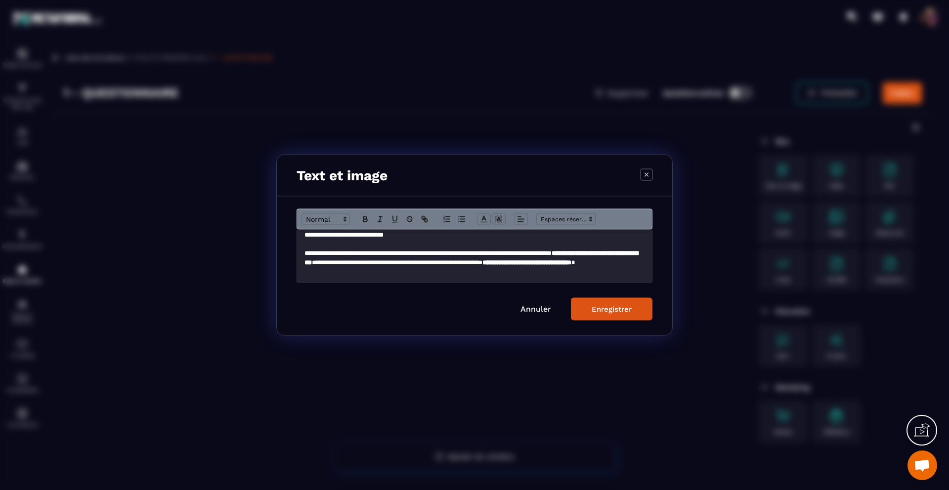
scroll to position [258, 0]
click at [591, 307] on button "Enregistrer" at bounding box center [612, 309] width 82 height 23
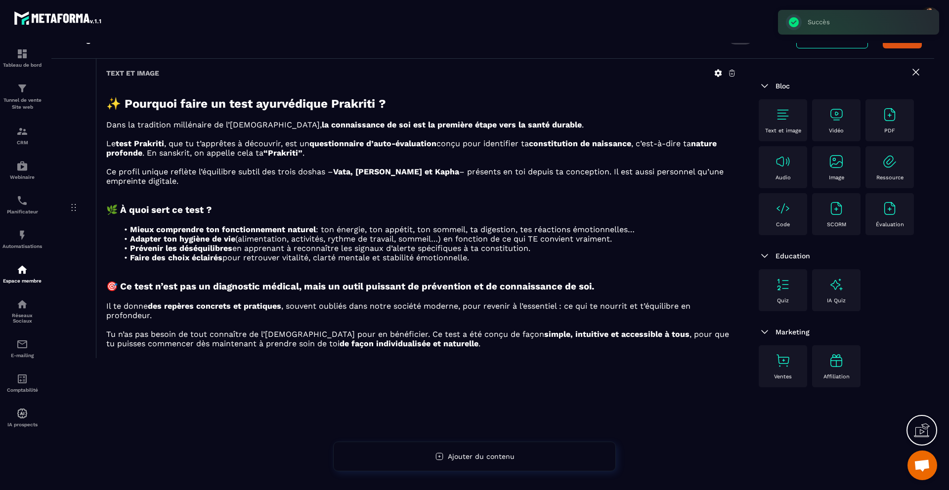
scroll to position [64, 0]
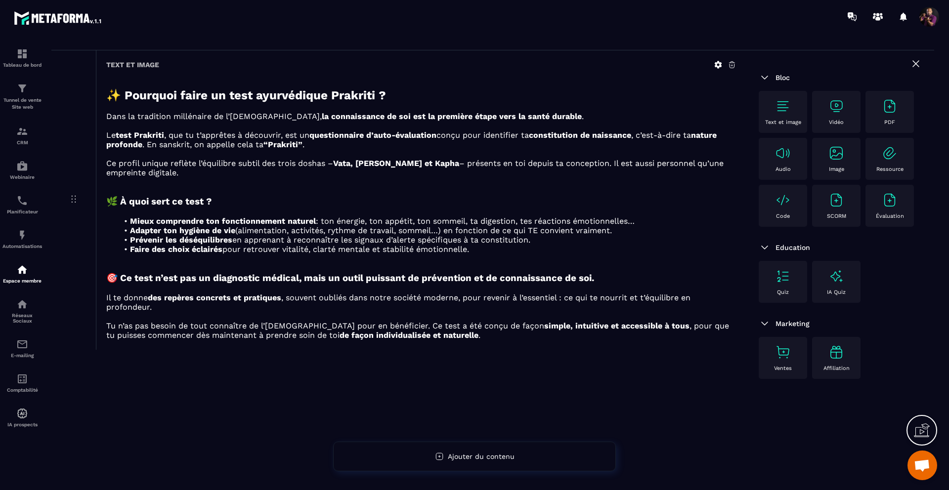
click at [791, 102] on div "Text et image" at bounding box center [783, 111] width 39 height 27
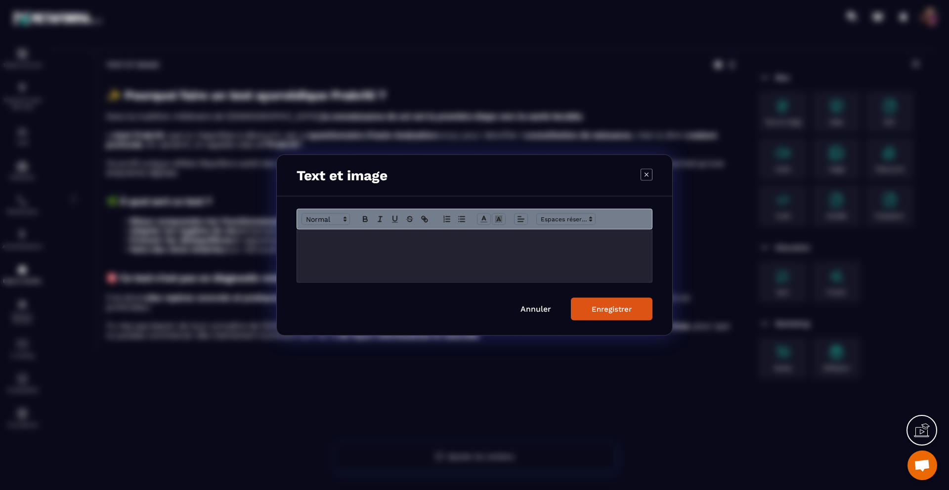
click at [355, 246] on div "Modal window" at bounding box center [474, 256] width 355 height 53
drag, startPoint x: 377, startPoint y: 241, endPoint x: 419, endPoint y: 243, distance: 42.1
click at [419, 243] on p "**********" at bounding box center [474, 240] width 340 height 9
click at [425, 219] on icon "Modal window" at bounding box center [423, 217] width 3 height 3
click at [421, 258] on input "**********" at bounding box center [401, 258] width 84 height 13
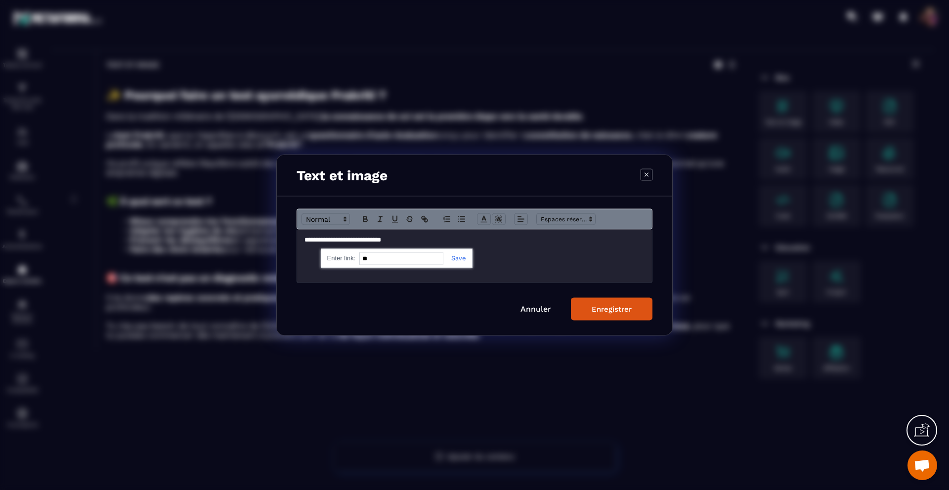
type input "*"
paste input "**********"
type input "**********"
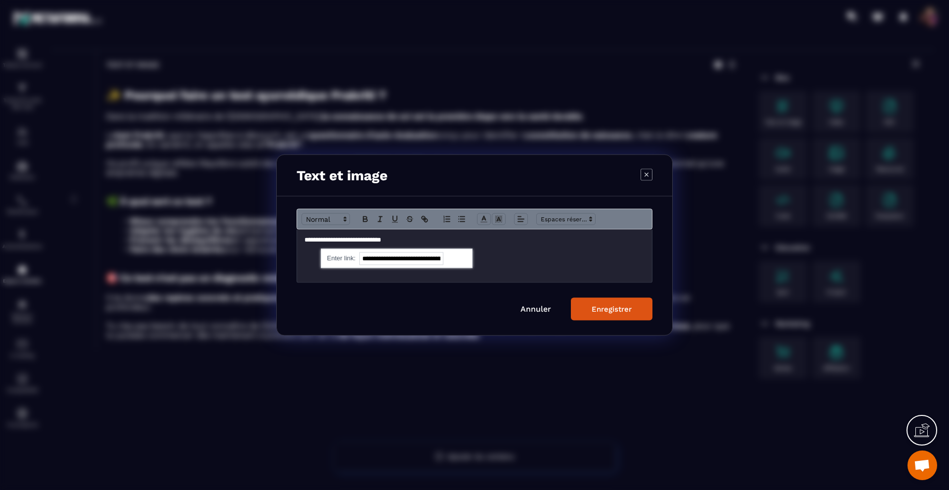
click at [454, 256] on link "Modal window" at bounding box center [454, 257] width 23 height 7
click at [366, 220] on icon "Modal window" at bounding box center [365, 219] width 9 height 9
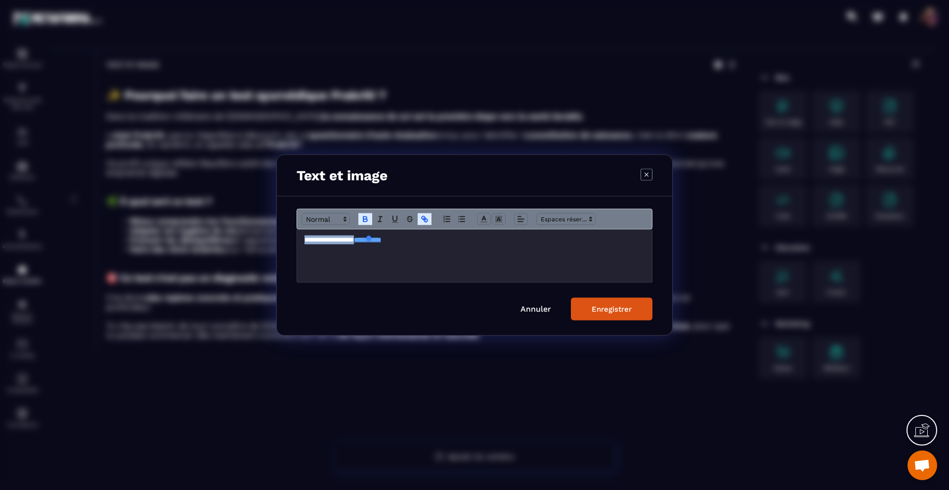
click at [604, 305] on div "Enregistrer" at bounding box center [612, 309] width 40 height 9
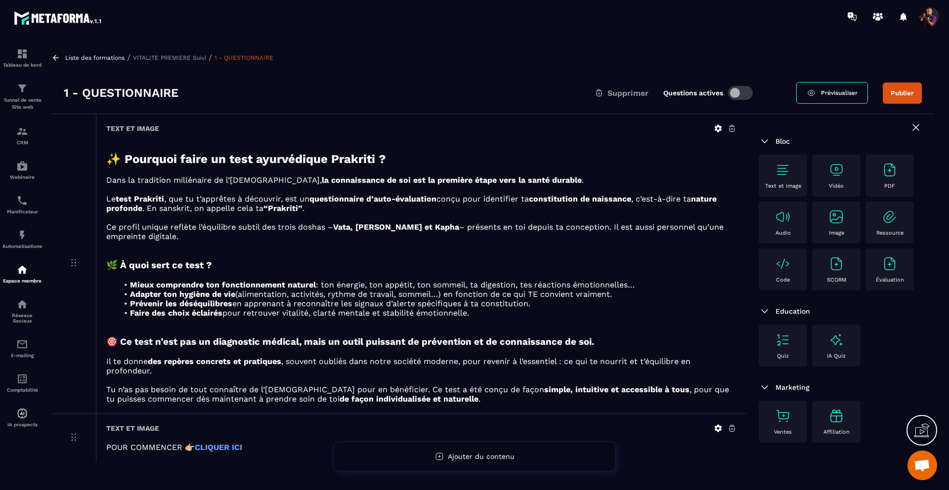
click at [836, 211] on img at bounding box center [836, 217] width 16 height 16
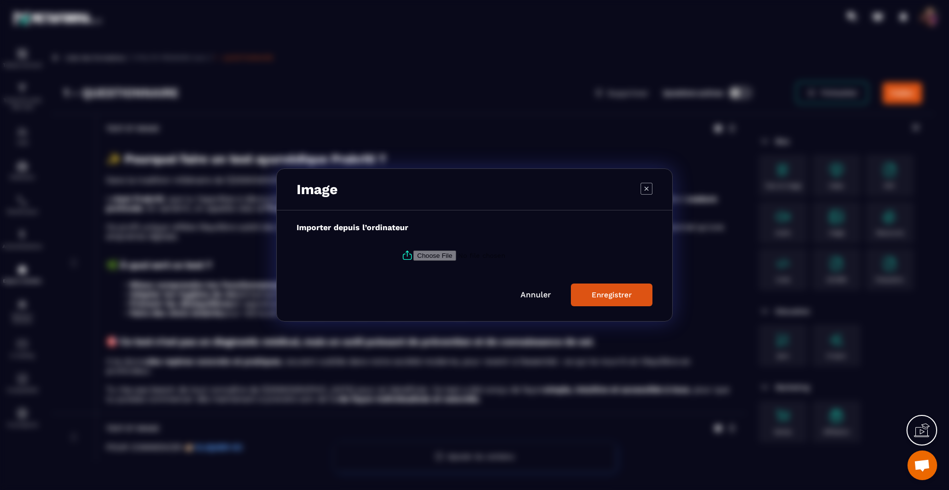
click at [430, 259] on input "Modal window" at bounding box center [480, 256] width 134 height 10
type input "**********"
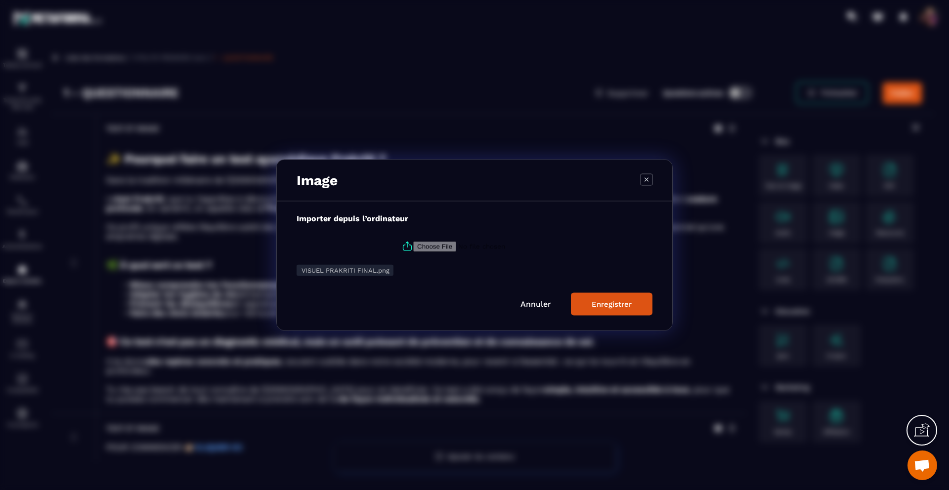
click at [615, 303] on div "Enregistrer" at bounding box center [612, 304] width 40 height 9
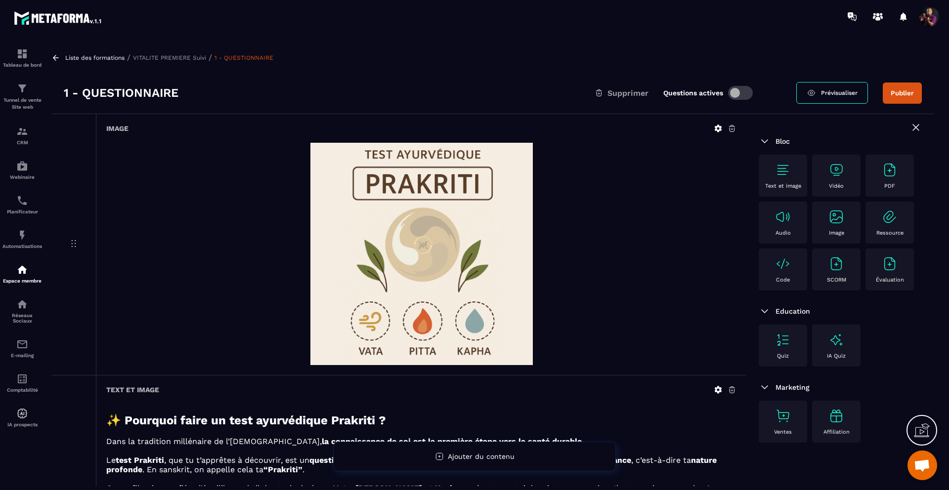
click at [896, 93] on button "Publier" at bounding box center [902, 93] width 39 height 21
click at [808, 87] on link "Prévisualiser" at bounding box center [801, 93] width 72 height 22
click at [21, 60] on div "Tableau de bord" at bounding box center [22, 58] width 40 height 20
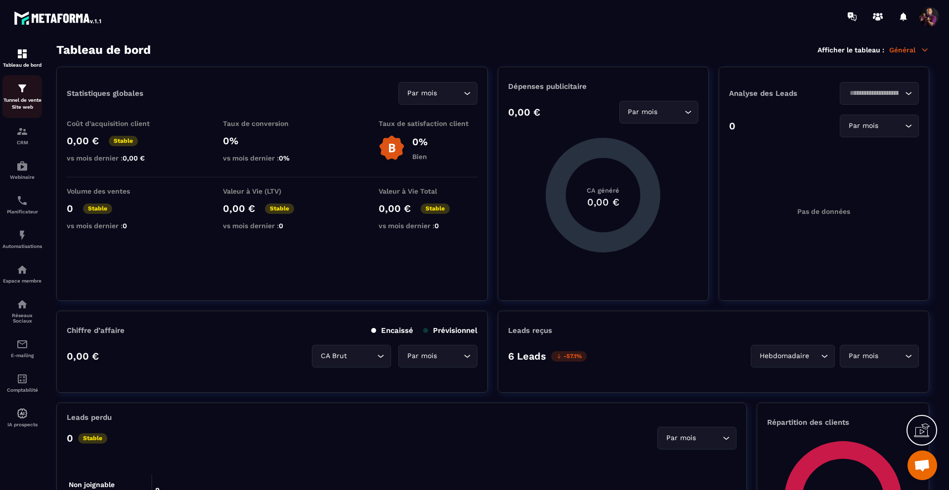
click at [17, 94] on img at bounding box center [22, 89] width 12 height 12
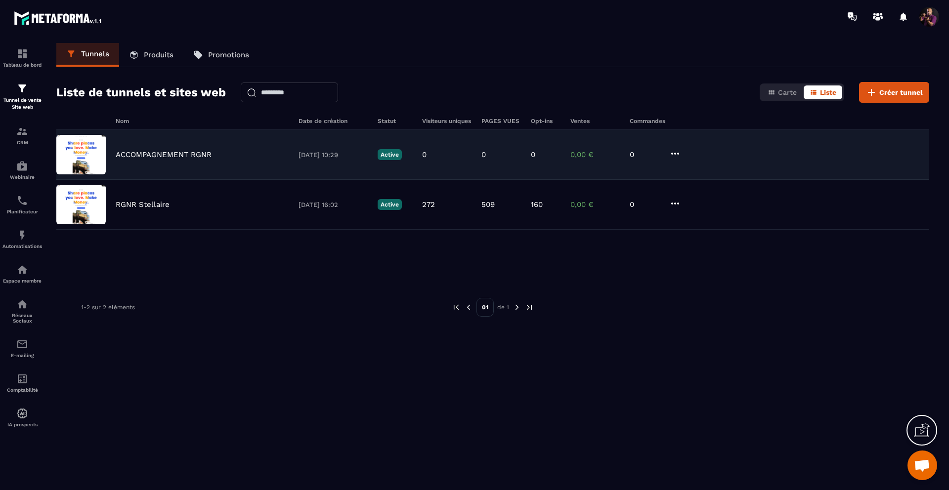
click at [182, 164] on div "ACCOMPAGNEMENT RGNR 08/09/2025 10:29 Active 0 0 0 0,00 € 0" at bounding box center [492, 155] width 873 height 50
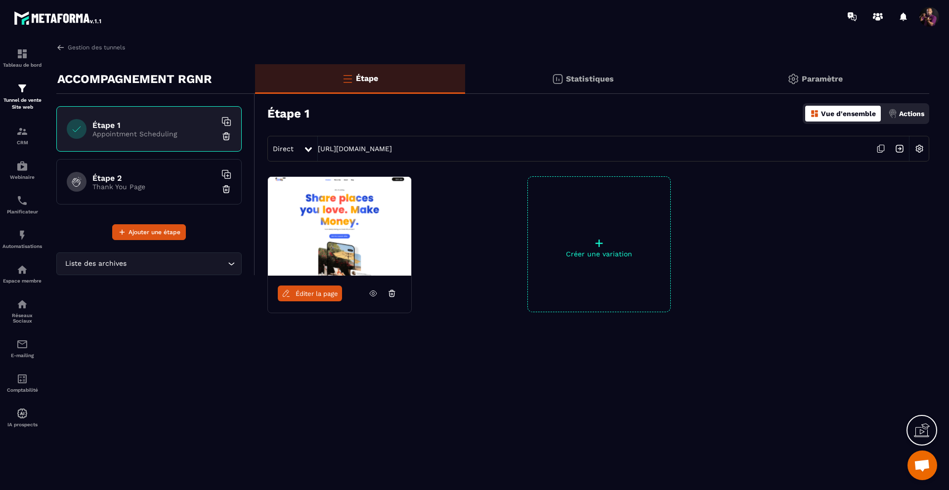
click at [838, 116] on p "Vue d'ensemble" at bounding box center [848, 114] width 55 height 8
click at [370, 292] on icon at bounding box center [373, 293] width 7 height 5
click at [163, 183] on p "Thank You Page" at bounding box center [154, 187] width 124 height 8
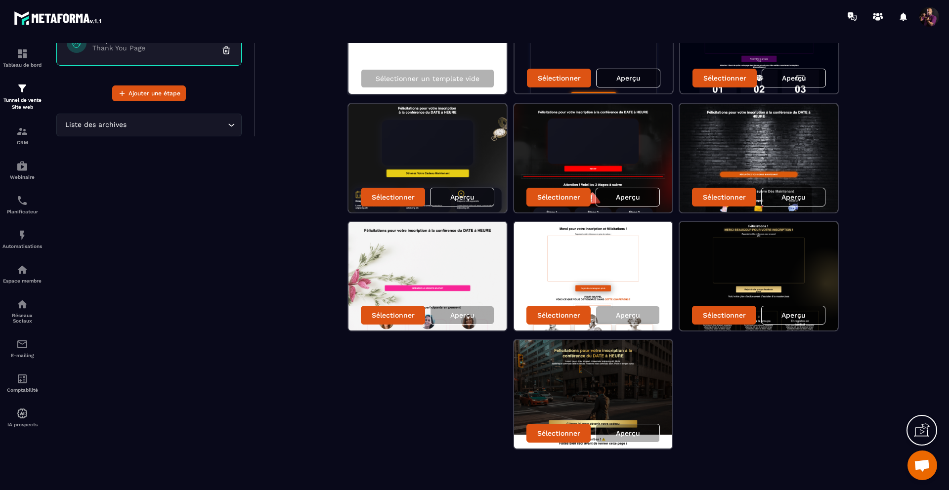
scroll to position [142, 0]
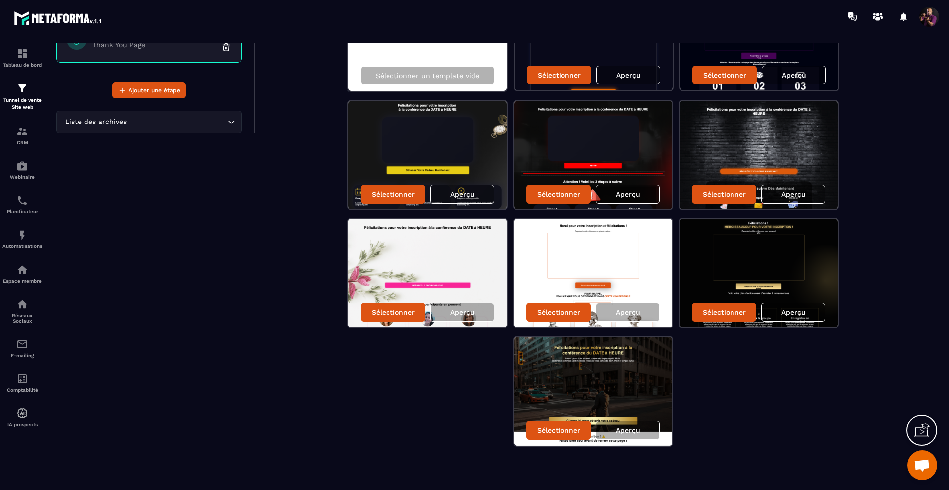
click at [617, 386] on img at bounding box center [593, 391] width 158 height 109
click at [727, 312] on p "Sélectionner" at bounding box center [724, 312] width 43 height 8
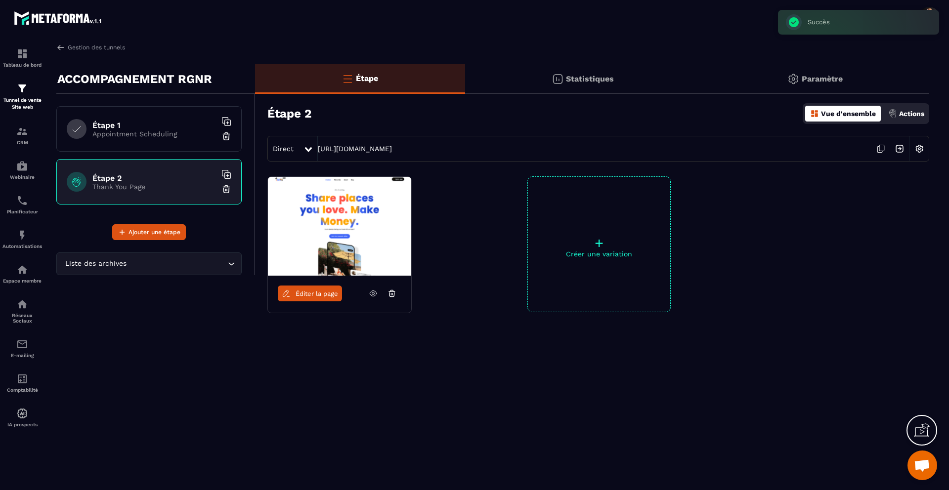
click at [290, 295] on icon at bounding box center [286, 293] width 9 height 9
